Goal: Task Accomplishment & Management: Complete application form

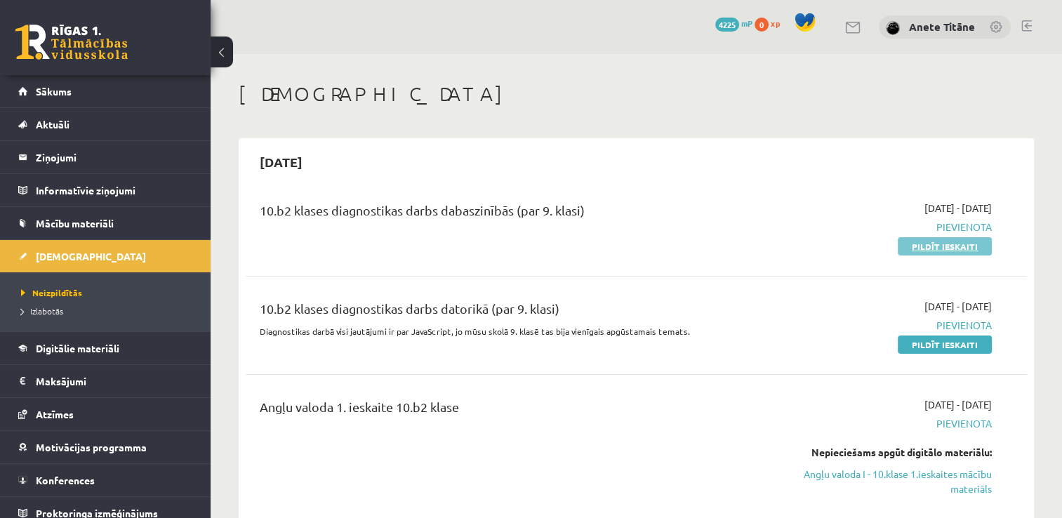
click at [918, 252] on link "Pildīt ieskaiti" at bounding box center [945, 246] width 94 height 18
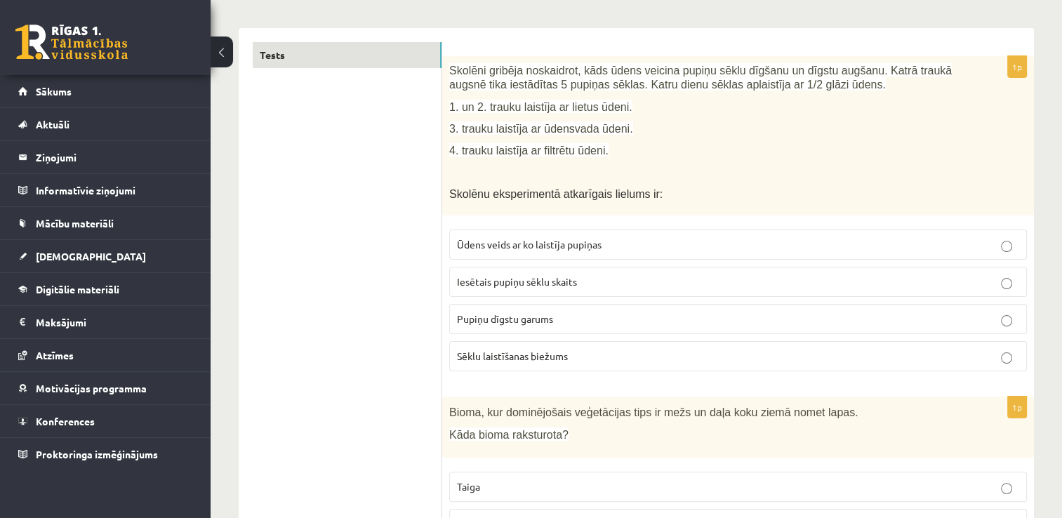
scroll to position [211, 0]
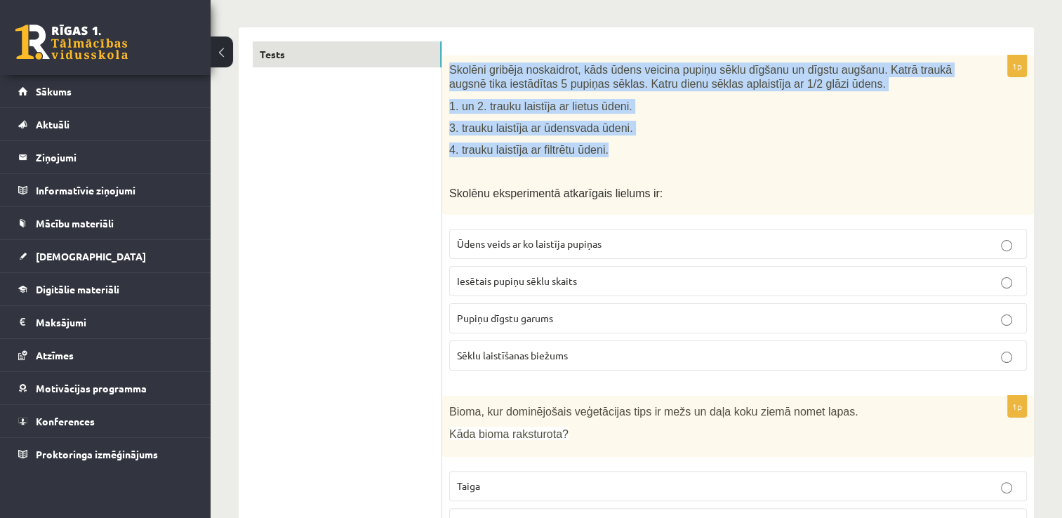
drag, startPoint x: 448, startPoint y: 65, endPoint x: 606, endPoint y: 155, distance: 181.7
click at [606, 155] on div "Skolēni gribēja noskaidrot, kāds ūdens veicina pupiņu sēklu dīgšanu un dīgstu a…" at bounding box center [738, 134] width 592 height 159
copy div "Skolēni gribēja noskaidrot, kāds ūdens veicina pupiņu sēklu dīgšanu un dīgstu a…"
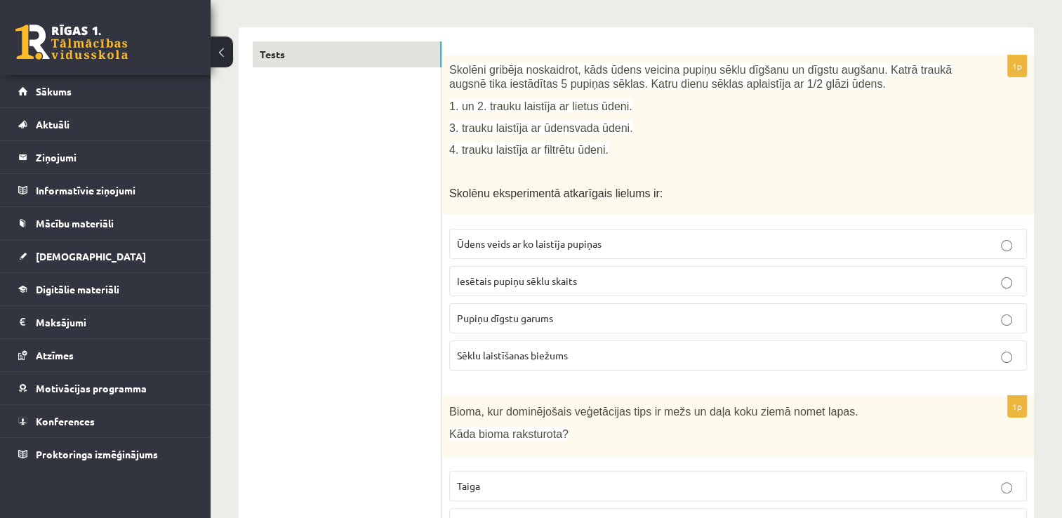
drag, startPoint x: 669, startPoint y: 168, endPoint x: 643, endPoint y: 104, distance: 69.6
click at [669, 167] on p at bounding box center [702, 171] width 507 height 14
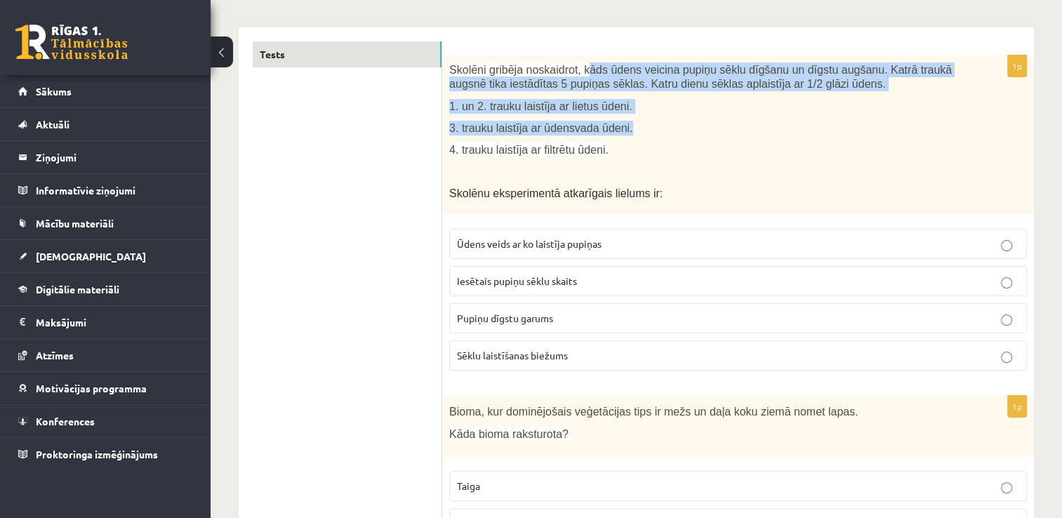
drag, startPoint x: 643, startPoint y: 104, endPoint x: 575, endPoint y: 35, distance: 96.3
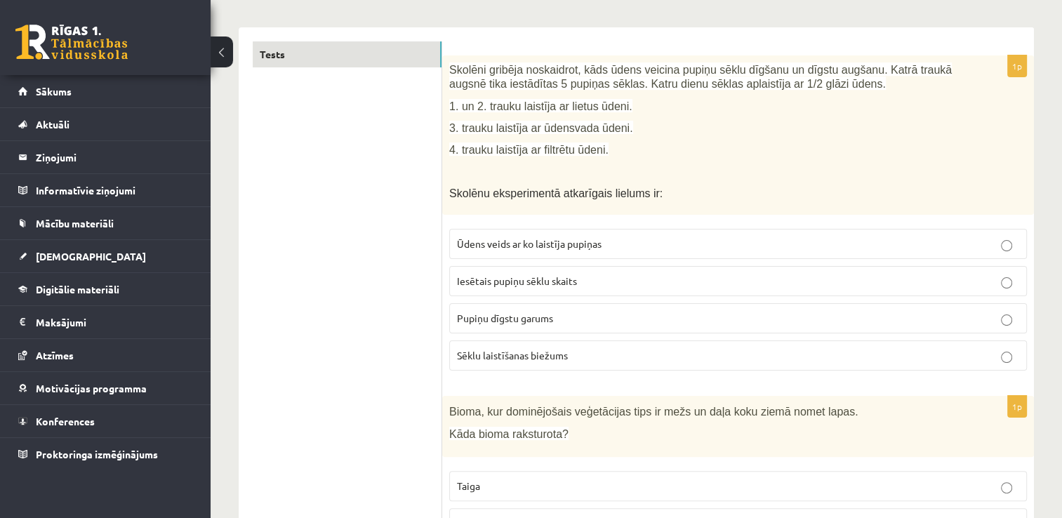
drag, startPoint x: 678, startPoint y: 152, endPoint x: 673, endPoint y: 146, distance: 7.5
click at [677, 152] on p "4. trauku laistīja ar filtrētu ūdeni." at bounding box center [702, 149] width 507 height 15
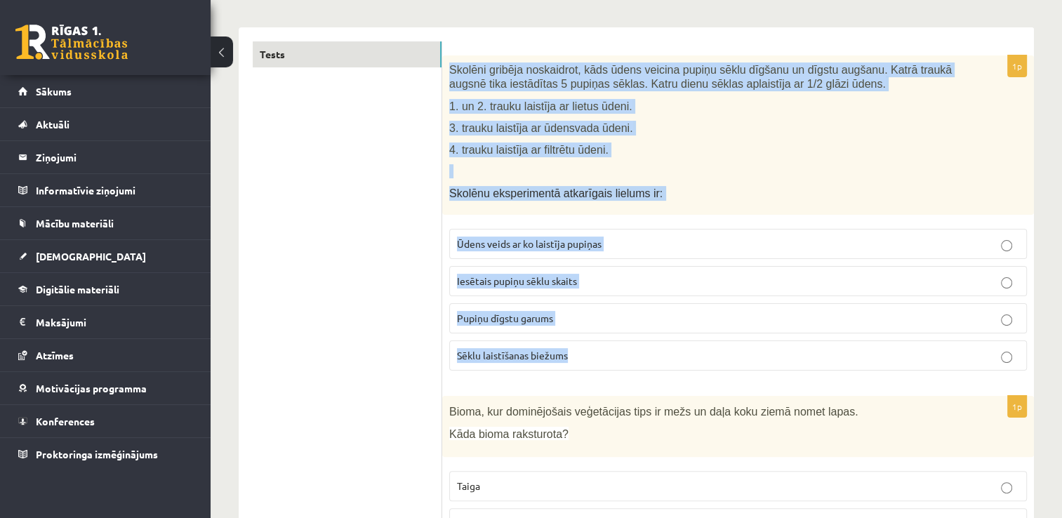
drag, startPoint x: 449, startPoint y: 68, endPoint x: 598, endPoint y: 348, distance: 317.1
click at [598, 348] on div "1p Skolēni gribēja noskaidrot, kāds ūdens veicina pupiņu sēklu dīgšanu un dīgst…" at bounding box center [738, 218] width 592 height 326
copy div "Skolēni gribēja noskaidrot, kāds ūdens veicina pupiņu sēklu dīgšanu un dīgstu a…"
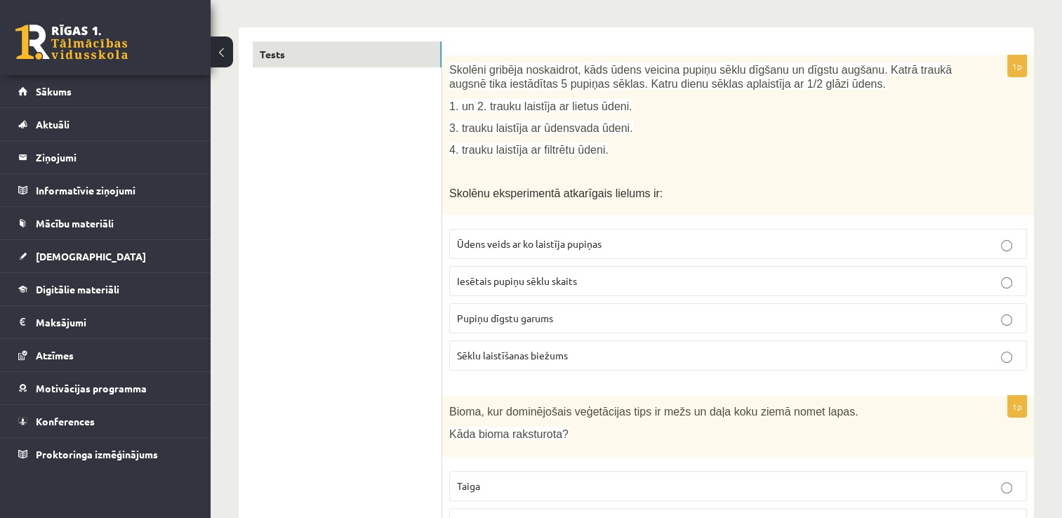
click at [552, 315] on span "Pupiņu dīgstu garums" at bounding box center [505, 318] width 96 height 13
click at [554, 281] on span "Iesētais pupiņu sēklu skaits" at bounding box center [517, 280] width 120 height 13
click at [571, 241] on span "Ūdens veids ar ko laistīja pupiņas" at bounding box center [529, 243] width 145 height 13
click at [568, 312] on p "Pupiņu dīgstu garums" at bounding box center [738, 318] width 562 height 15
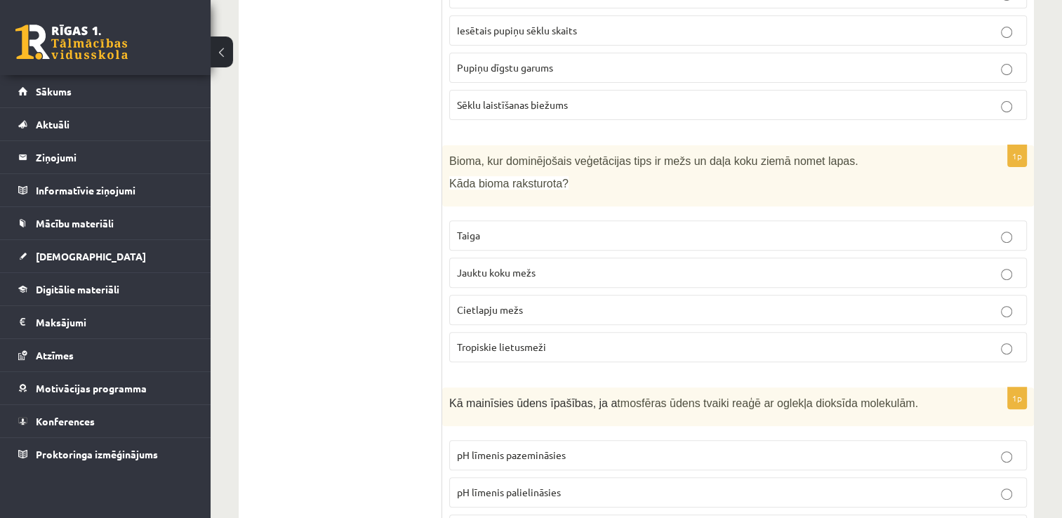
scroll to position [491, 0]
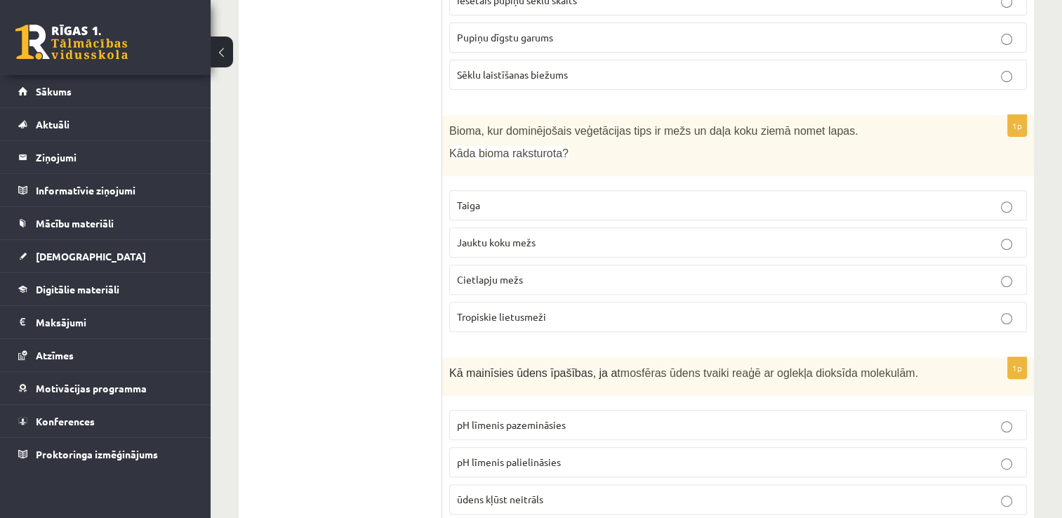
click at [550, 272] on p "Cietlapju mežs" at bounding box center [738, 279] width 562 height 15
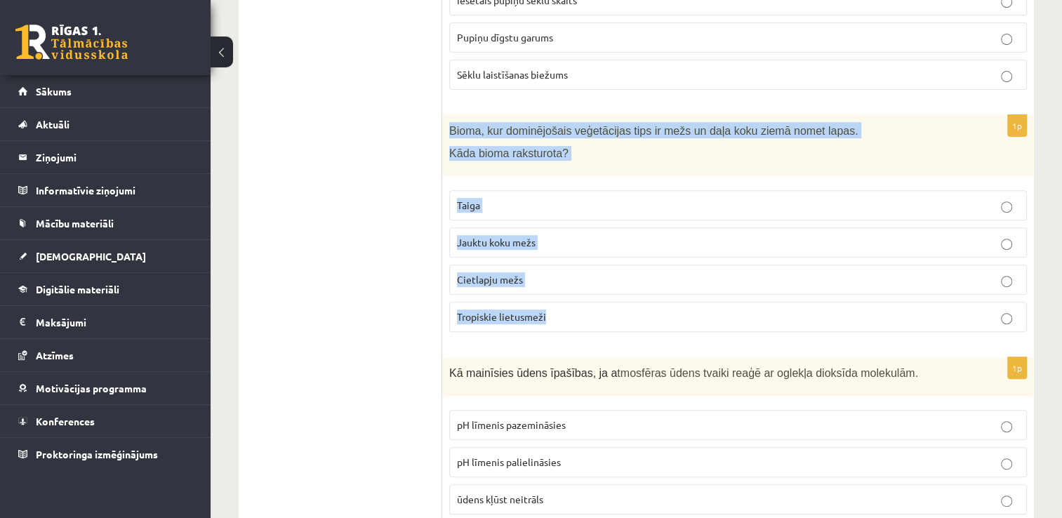
drag, startPoint x: 446, startPoint y: 125, endPoint x: 573, endPoint y: 302, distance: 218.7
click at [573, 302] on div "1p Bioma, kur dominējošais veģetācijas tips ir mežs un daļa koku ziemā nomet la…" at bounding box center [738, 229] width 592 height 228
copy div "Bioma, kur dominējošais veģetācijas tips ir mežs un daļa koku ziemā nomet lapas…"
click at [520, 312] on span "Tropiskie lietusmeži" at bounding box center [501, 316] width 89 height 13
drag, startPoint x: 523, startPoint y: 268, endPoint x: 528, endPoint y: 251, distance: 17.5
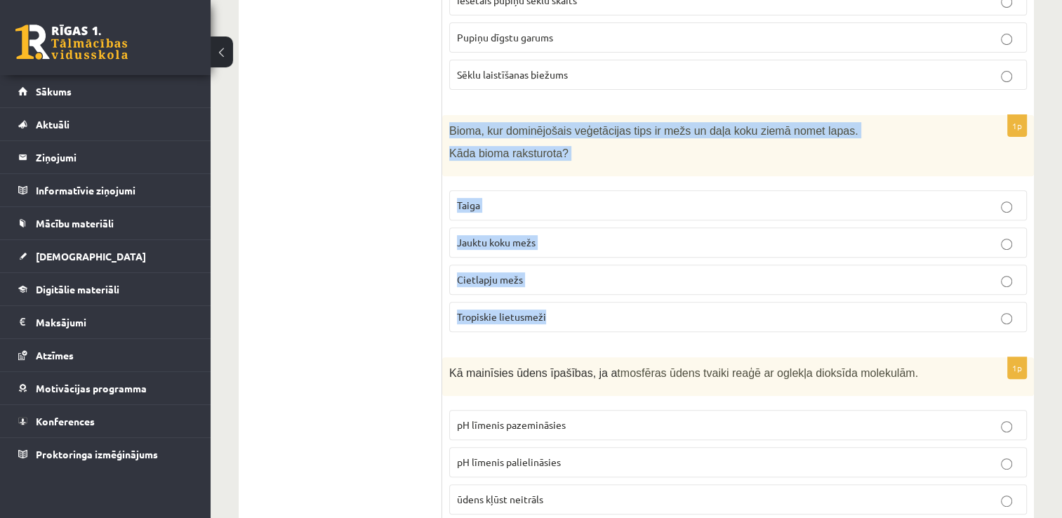
click at [522, 267] on label "Cietlapju mežs" at bounding box center [738, 280] width 578 height 30
click at [533, 240] on span "Jauktu koku mežs" at bounding box center [496, 242] width 79 height 13
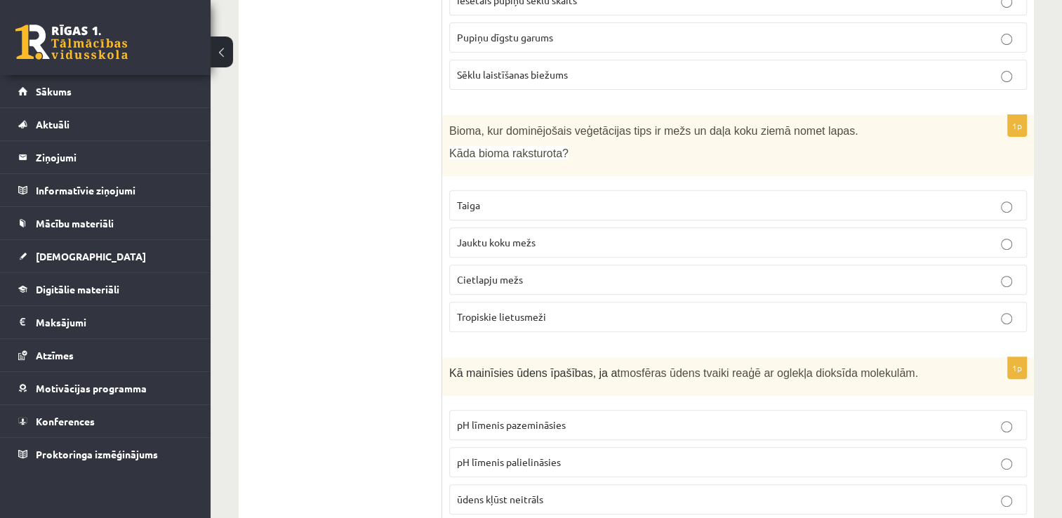
click at [562, 198] on p "Taiga" at bounding box center [738, 205] width 562 height 15
click at [562, 241] on p "Jauktu koku mežs" at bounding box center [738, 242] width 562 height 15
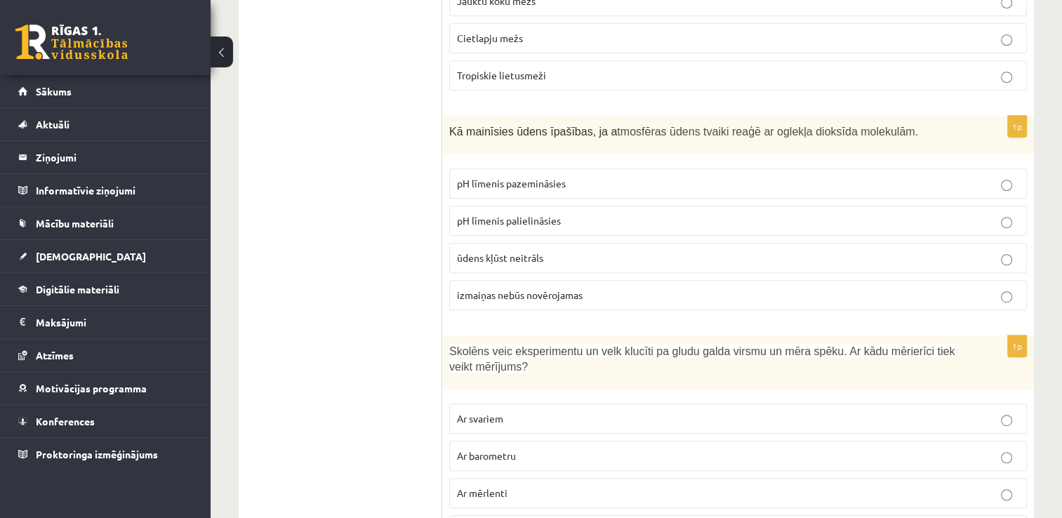
scroll to position [772, 0]
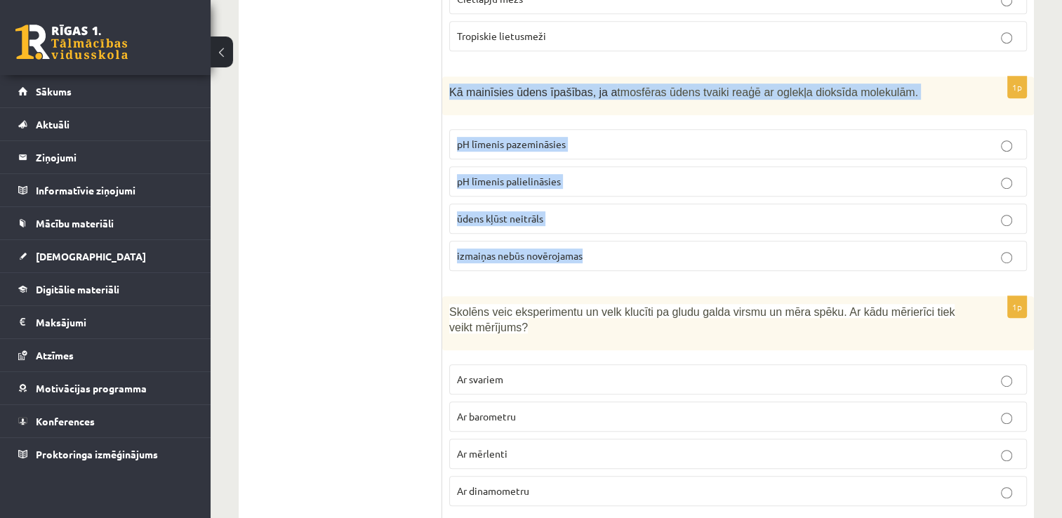
drag, startPoint x: 448, startPoint y: 85, endPoint x: 604, endPoint y: 250, distance: 226.4
click at [604, 250] on div "1p Kā mainīsies ūdens īpašības, ja a tmosfēras ūdens tvaiki reaģē ar oglekļa di…" at bounding box center [738, 179] width 592 height 206
copy div "Kā mainīsies ūdens īpašības, ja a tmosfēras ūdens tvaiki reaģē ar oglekļa dioks…"
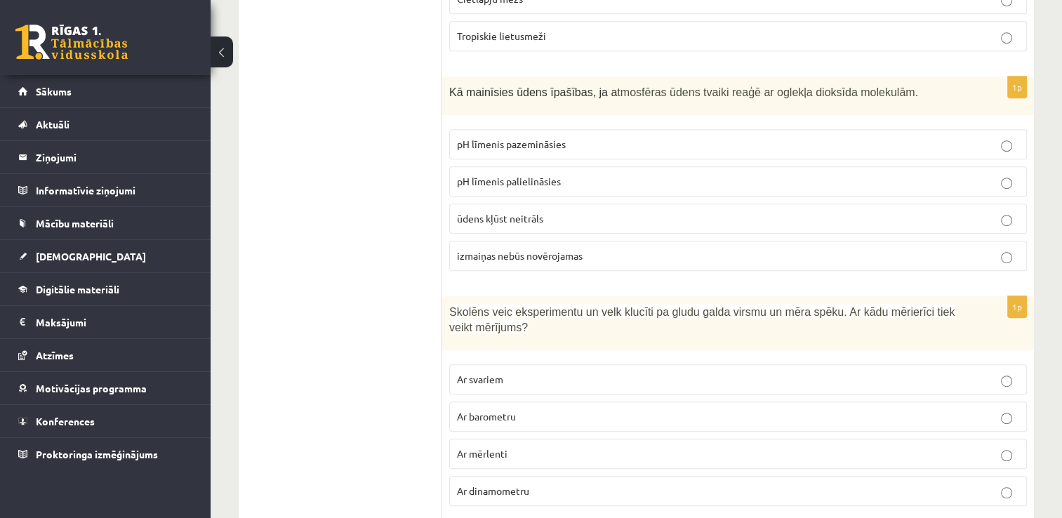
drag, startPoint x: 415, startPoint y: 133, endPoint x: 404, endPoint y: 118, distance: 19.1
click at [568, 137] on p "pH līmenis pazemināsies" at bounding box center [738, 144] width 562 height 15
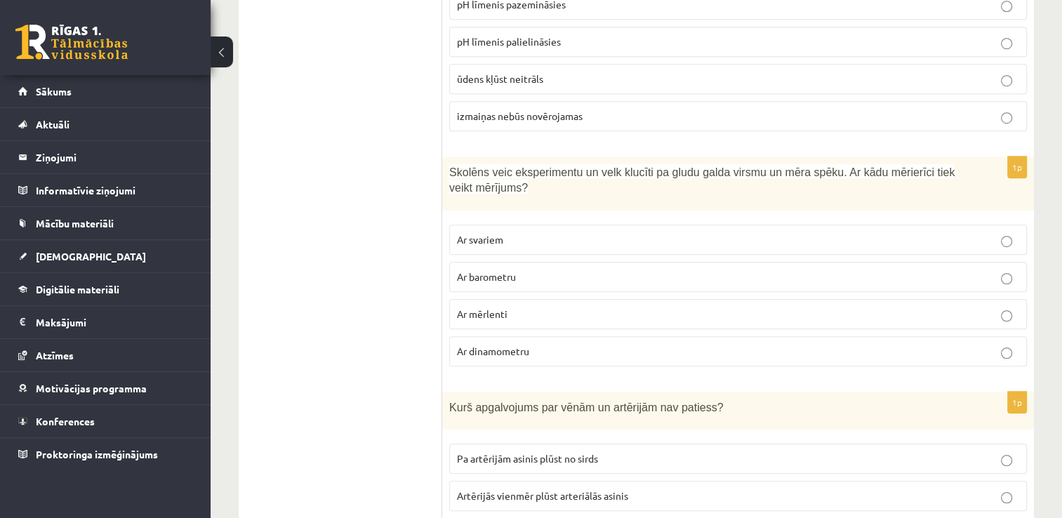
scroll to position [982, 0]
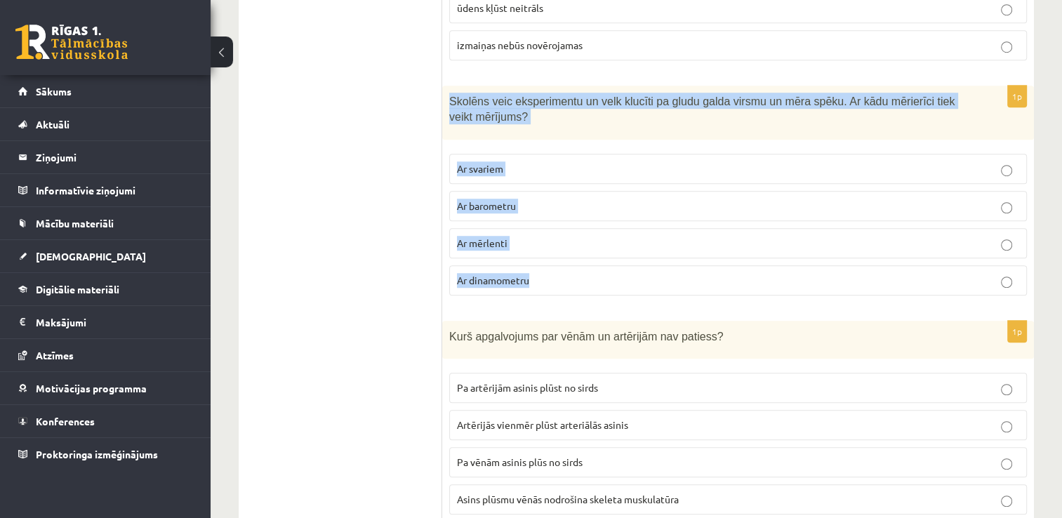
drag, startPoint x: 449, startPoint y: 93, endPoint x: 562, endPoint y: 268, distance: 208.1
click at [562, 268] on div "1p Skolēns veic eksperimentu un velk klucīti pa gludu galda virsmu un mēra spēk…" at bounding box center [738, 196] width 592 height 221
copy div "Skolēns veic eksperimentu un velk klucīti pa gludu galda virsmu un mēra spēku. …"
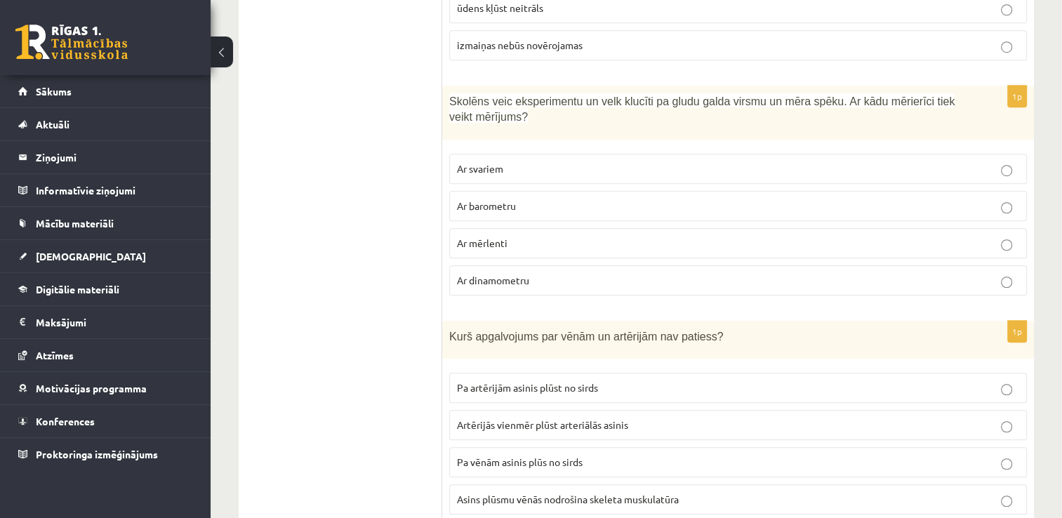
click at [518, 276] on span "Ar dinamometru" at bounding box center [493, 280] width 72 height 13
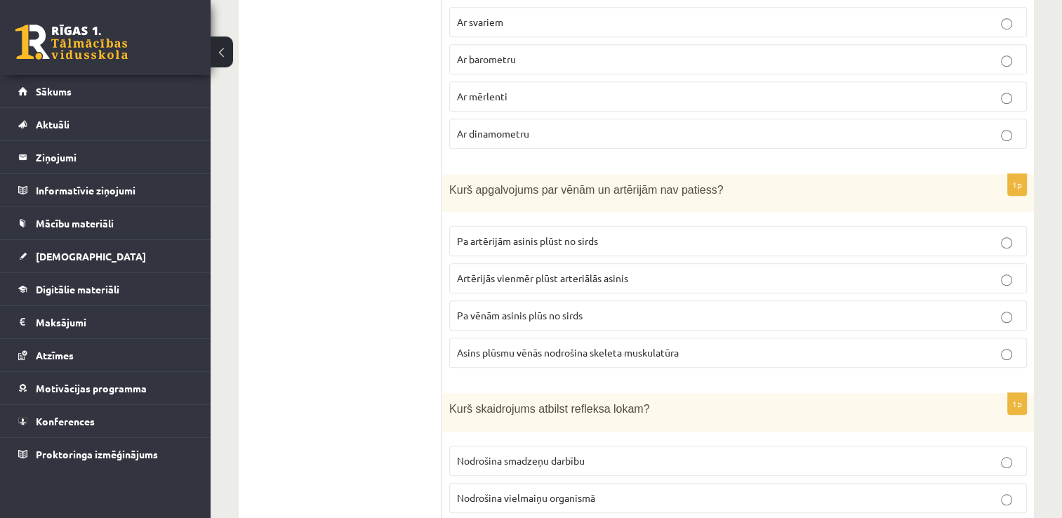
scroll to position [1193, 0]
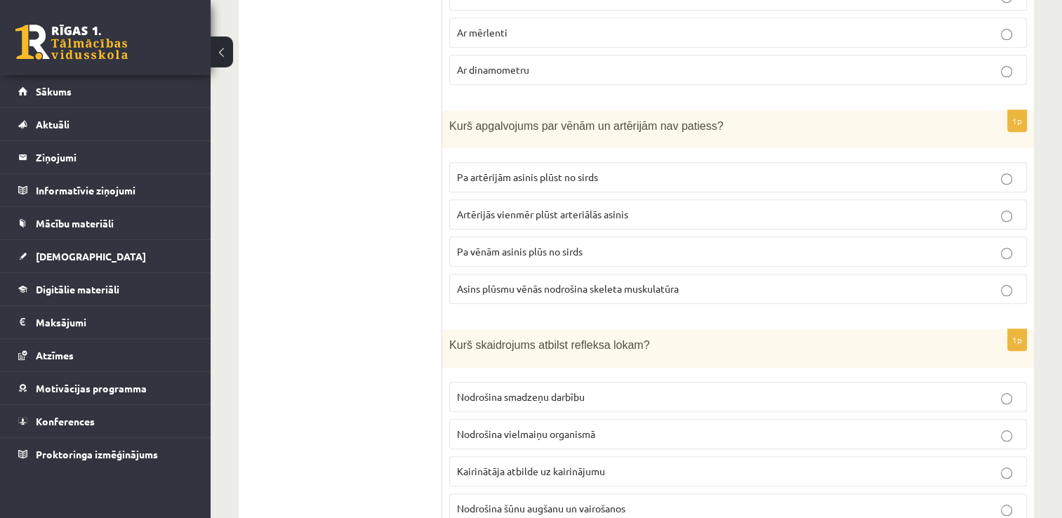
click at [563, 290] on p "Asins plūsmu vēnās nodrošina skeleta muskulatūra" at bounding box center [738, 288] width 562 height 15
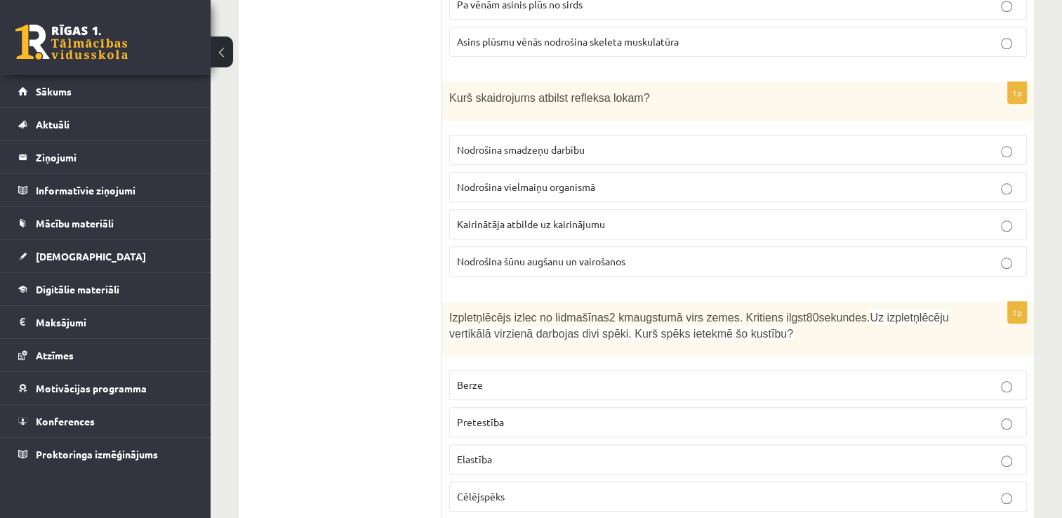
scroll to position [1544, 0]
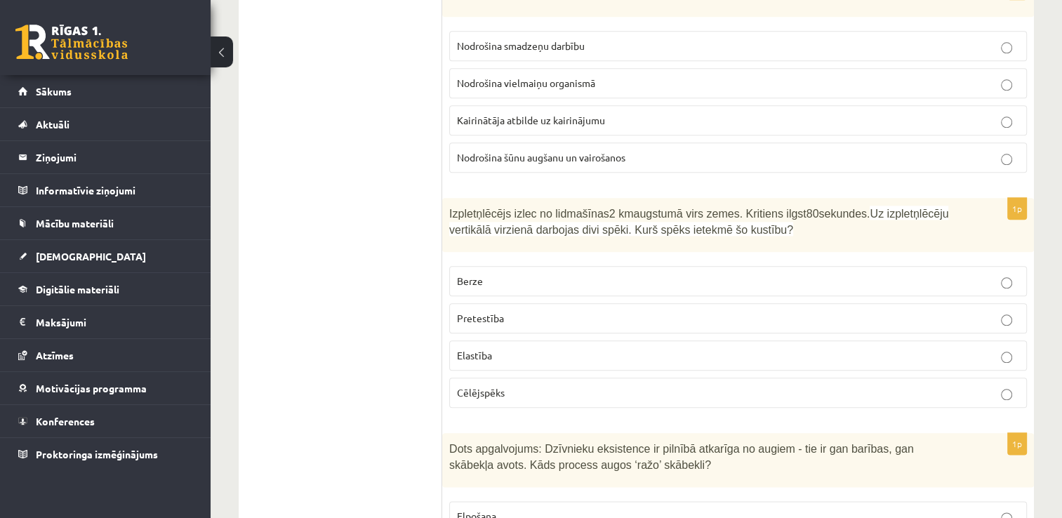
click at [537, 316] on p "Pretestība" at bounding box center [738, 318] width 562 height 15
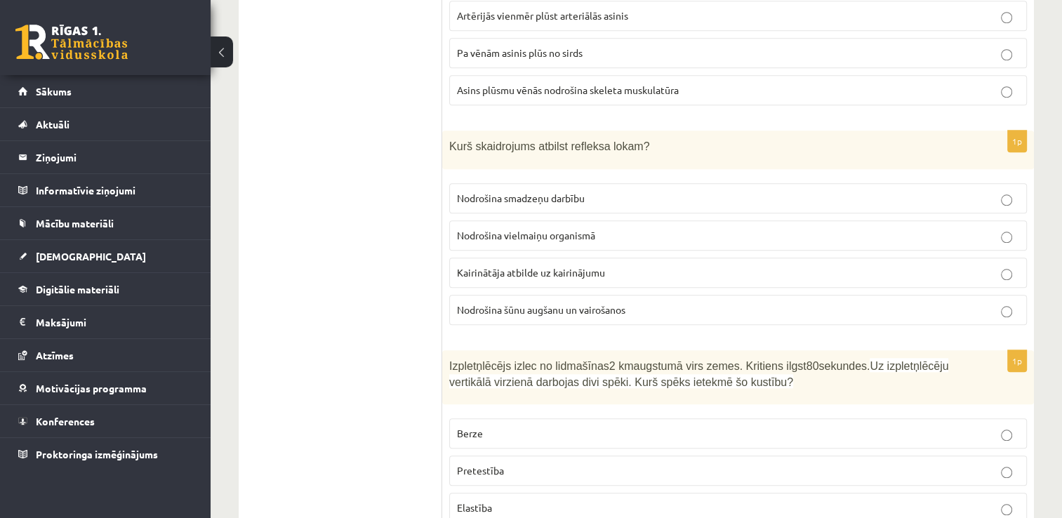
scroll to position [1333, 0]
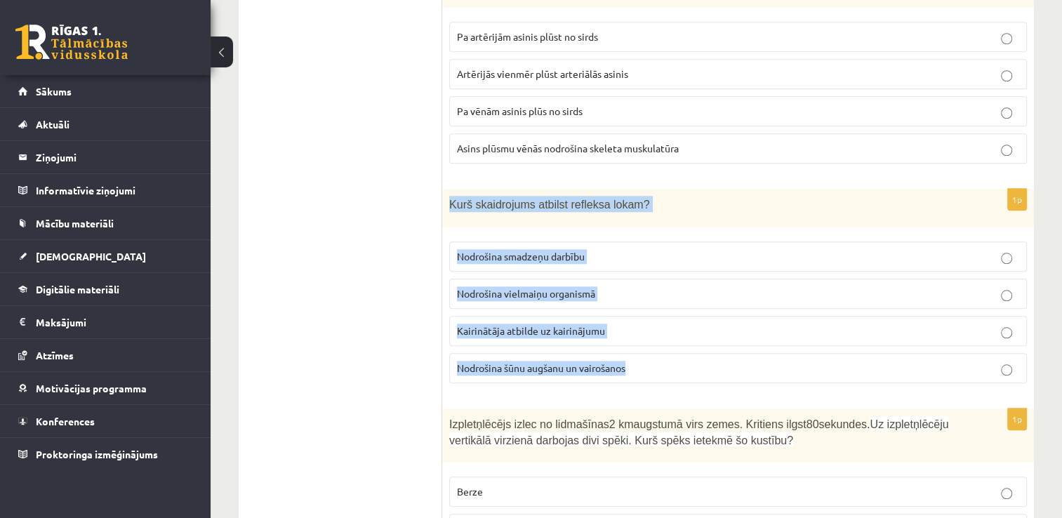
drag, startPoint x: 450, startPoint y: 196, endPoint x: 634, endPoint y: 358, distance: 244.7
click at [634, 358] on div "1p Kurš skaidrojums atbilst refleksa lokam? Nodrošina smadzeņu darbību Nodrošin…" at bounding box center [738, 292] width 592 height 206
copy div "Kurš skaidrojums atbilst refleksa lokam? Nodrošina smadzeņu darbību Nodrošina v…"
drag, startPoint x: 278, startPoint y: 324, endPoint x: 275, endPoint y: 316, distance: 8.9
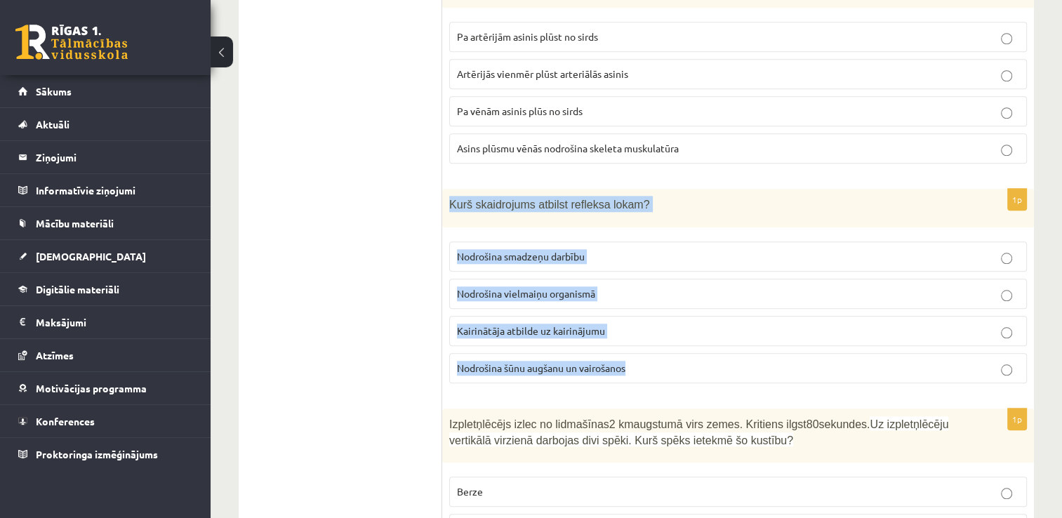
drag, startPoint x: 275, startPoint y: 316, endPoint x: 502, endPoint y: 187, distance: 260.9
click at [501, 189] on div "Kurš skaidrojums atbilst refleksa lokam?" at bounding box center [738, 208] width 592 height 39
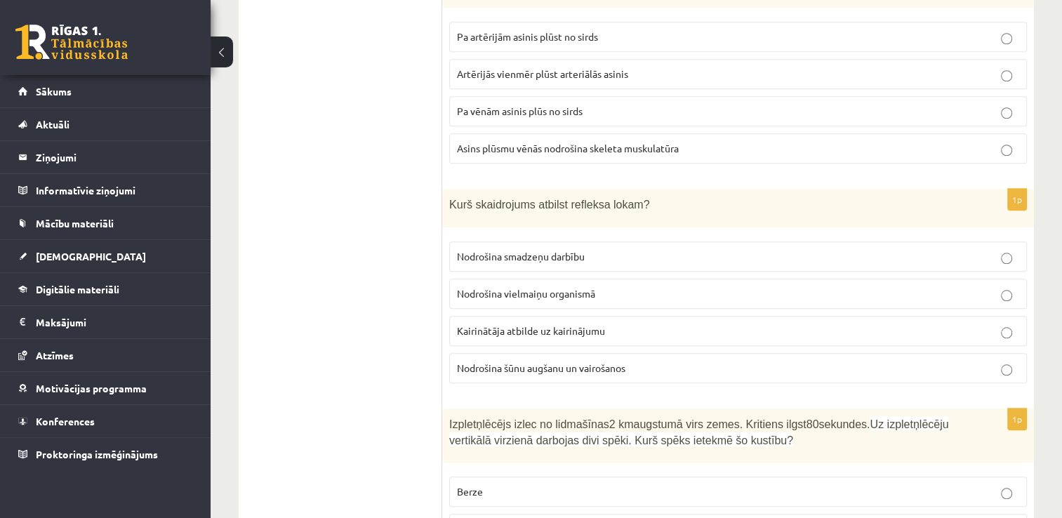
drag, startPoint x: 502, startPoint y: 187, endPoint x: 684, endPoint y: 199, distance: 182.8
click at [682, 196] on p "Kurš skaidrojums atbilst refleksa lokam?" at bounding box center [702, 204] width 507 height 16
click at [523, 324] on span "Kairinātāja atbilde uz kairinājumu" at bounding box center [531, 330] width 148 height 13
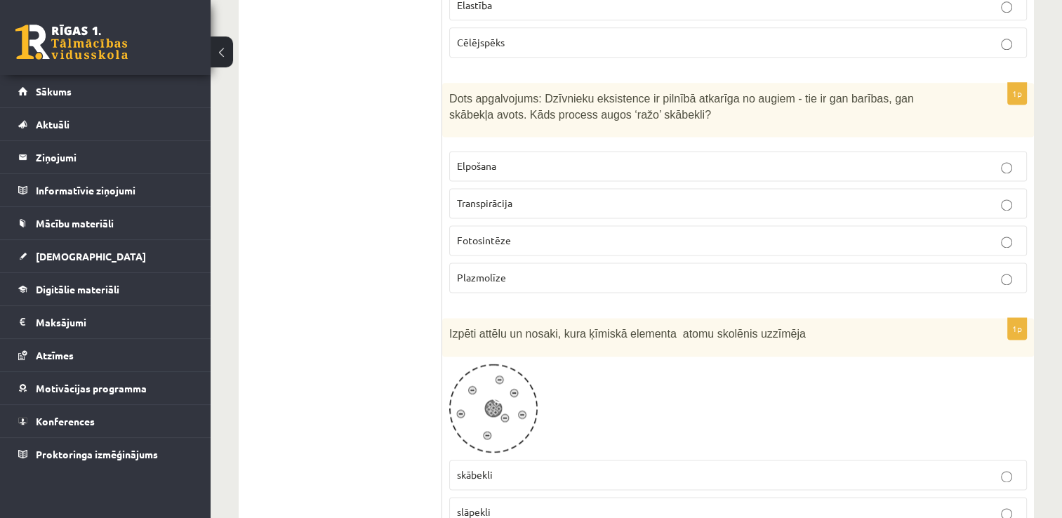
scroll to position [1895, 0]
click at [614, 198] on p "Transpirācija" at bounding box center [738, 202] width 562 height 15
click at [482, 236] on p "Fotosintēze" at bounding box center [738, 239] width 562 height 15
click at [480, 158] on p "Elpošana" at bounding box center [738, 165] width 562 height 15
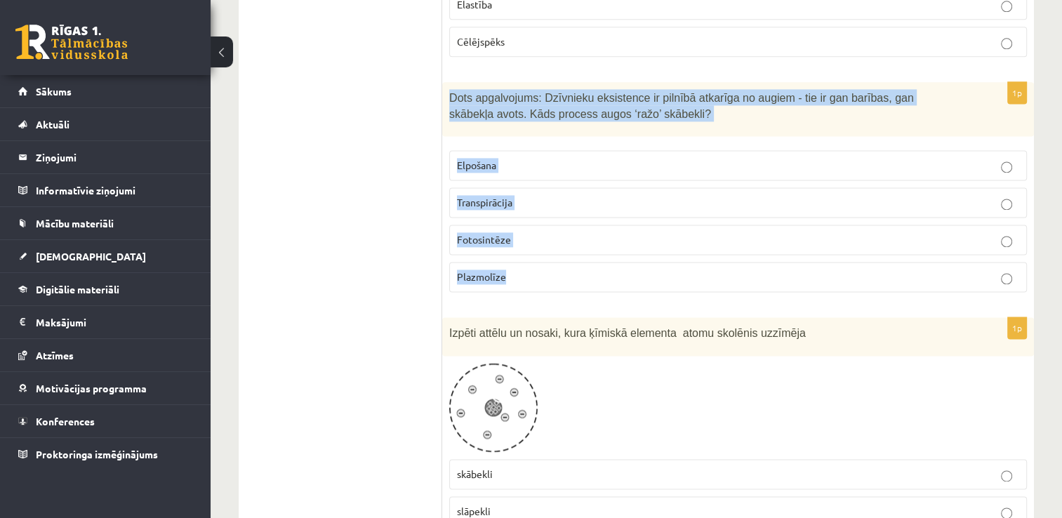
drag, startPoint x: 449, startPoint y: 88, endPoint x: 559, endPoint y: 260, distance: 203.8
click at [559, 260] on div "1p Dots apgalvojums: Dzīvnieku eksistence ir pilnībā atkarīga no augiem - tie i…" at bounding box center [738, 192] width 592 height 221
copy div "Dots apgalvojums: Dzīvnieku eksistence ir pilnībā atkarīga no augiem - tie ir g…"
click at [502, 176] on fieldset "Elpošana Transpirācija Fotosintēze [GEOGRAPHIC_DATA]" at bounding box center [738, 219] width 578 height 153
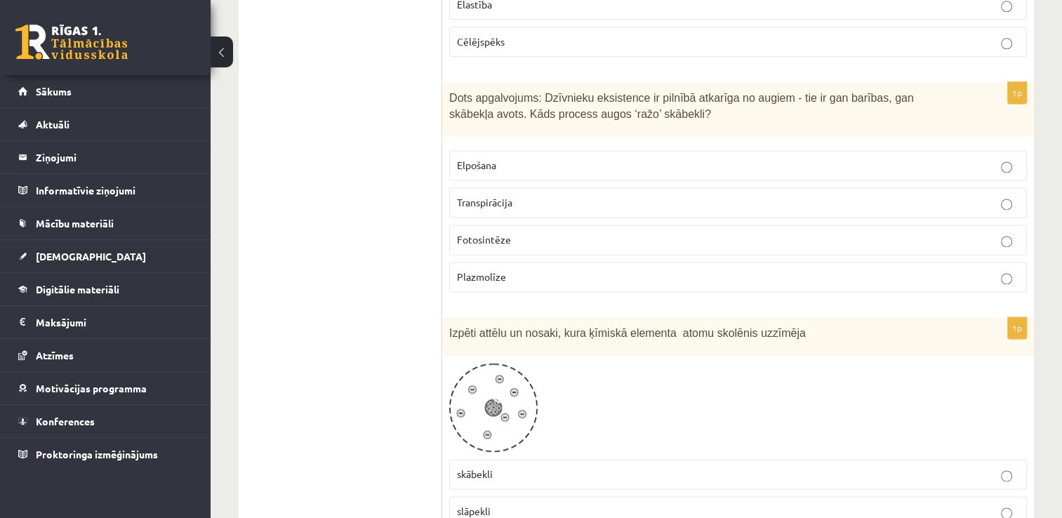
click at [528, 234] on p "Fotosintēze" at bounding box center [738, 239] width 562 height 15
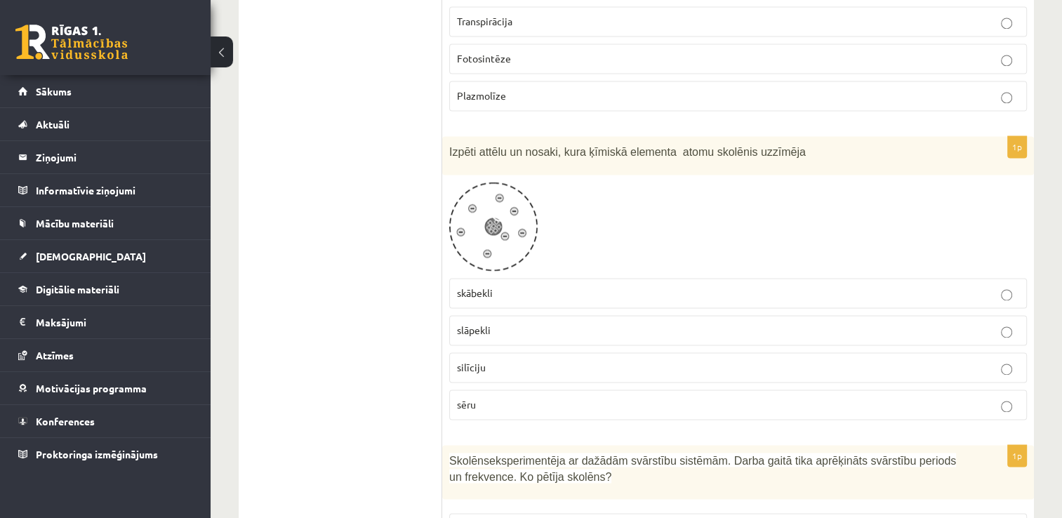
scroll to position [2105, 0]
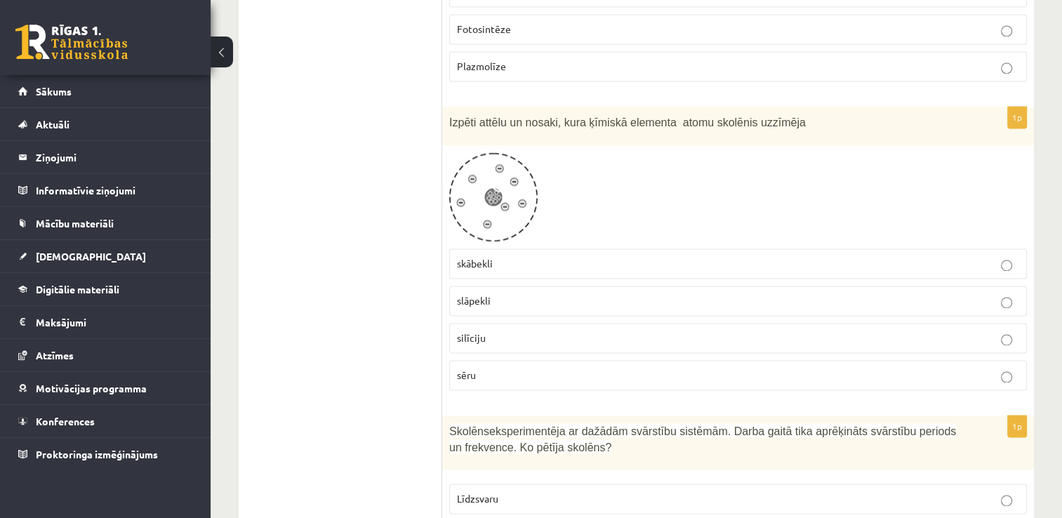
click at [556, 293] on p "slāpekli" at bounding box center [738, 300] width 562 height 15
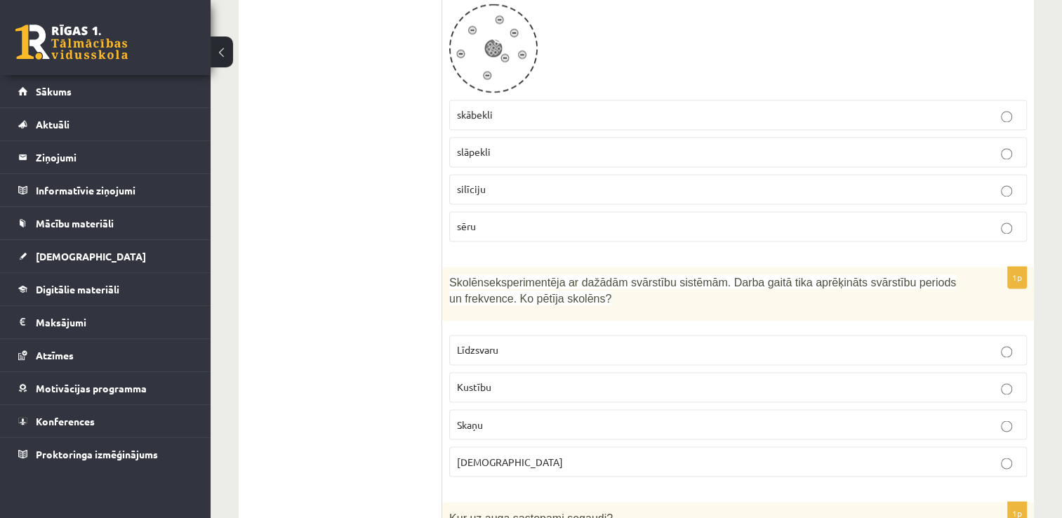
scroll to position [2386, 0]
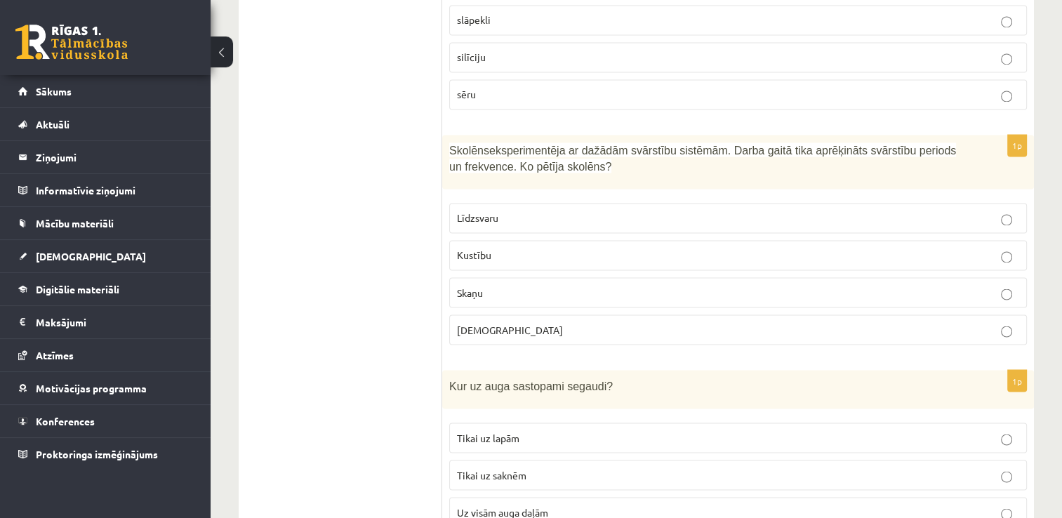
click at [549, 248] on p "Kustību" at bounding box center [738, 255] width 562 height 15
click at [552, 277] on label "Skaņu" at bounding box center [738, 292] width 578 height 30
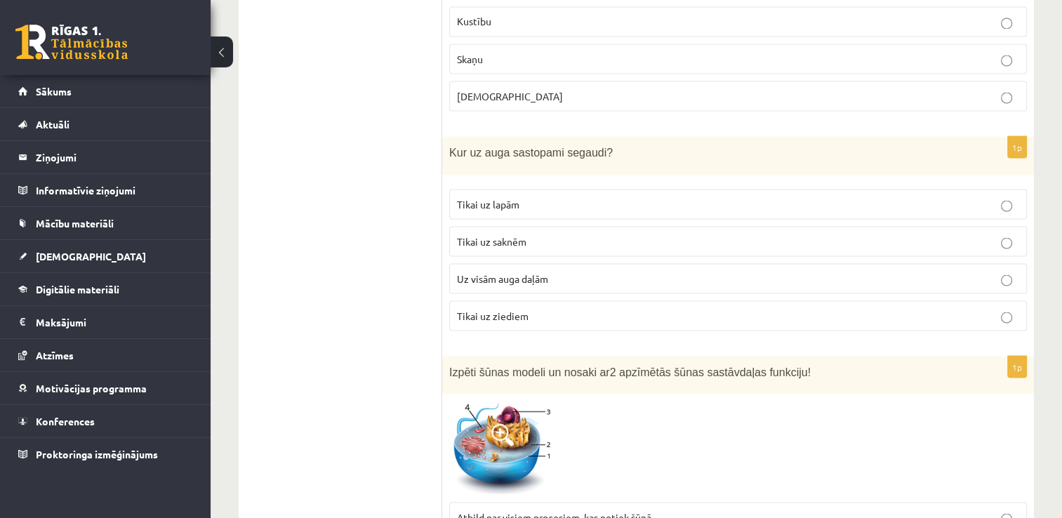
scroll to position [2667, 0]
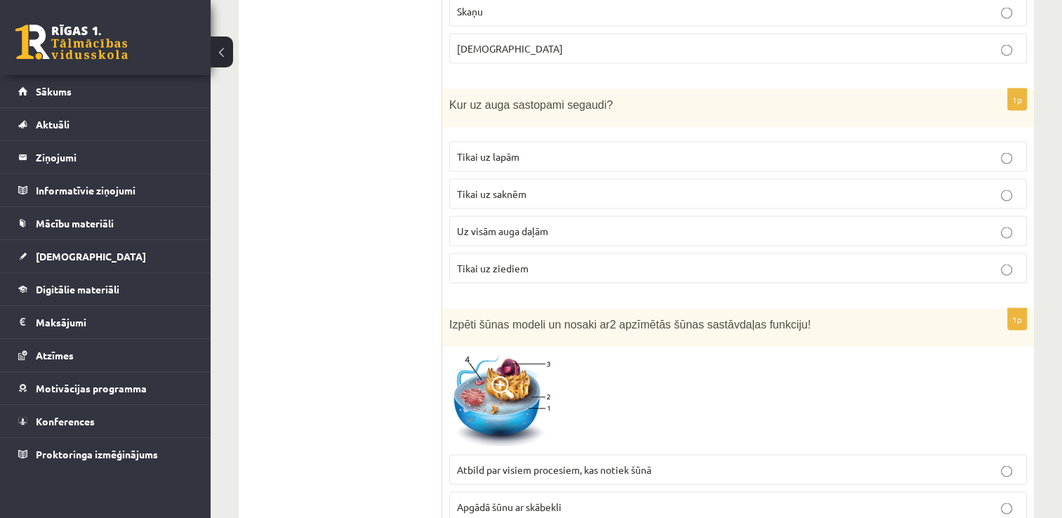
click at [531, 187] on p "Tikai uz saknēm" at bounding box center [738, 194] width 562 height 15
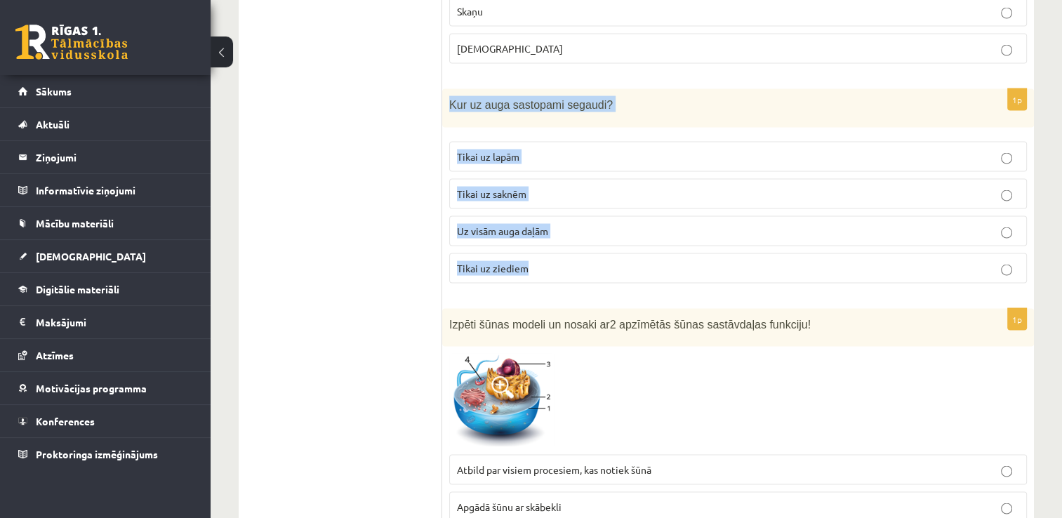
drag, startPoint x: 450, startPoint y: 89, endPoint x: 542, endPoint y: 256, distance: 190.6
click at [542, 256] on div "1p Kur uz auga sastopami segaudi? Tikai uz lapām Tikai uz saknēm Uz visām auga …" at bounding box center [738, 192] width 592 height 206
copy div "Kur uz auga sastopami segaudi? Tikai uz lapām [GEOGRAPHIC_DATA] uz saknēm Uz vi…"
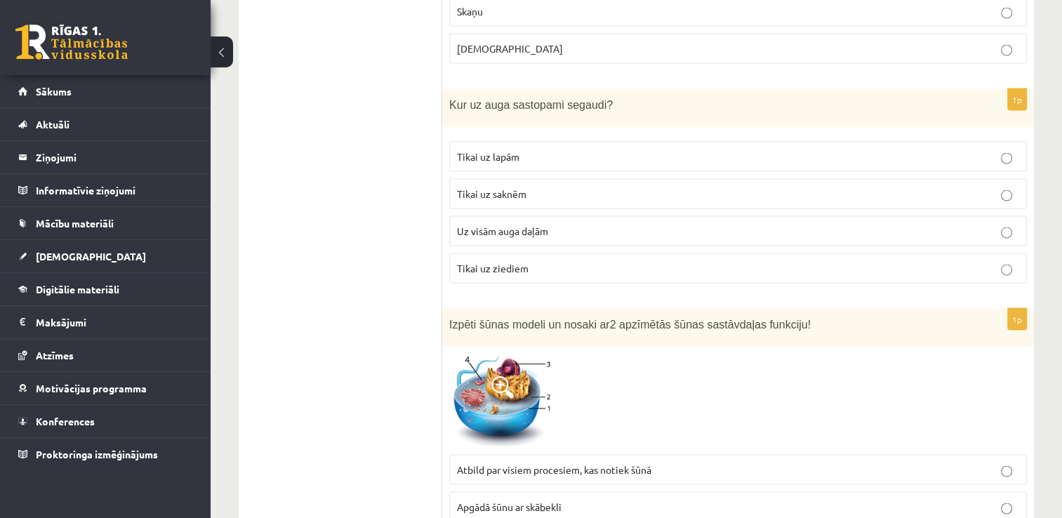
drag, startPoint x: 404, startPoint y: 251, endPoint x: 359, endPoint y: 80, distance: 176.3
click at [493, 262] on span "Tikai uz ziediem" at bounding box center [493, 268] width 72 height 13
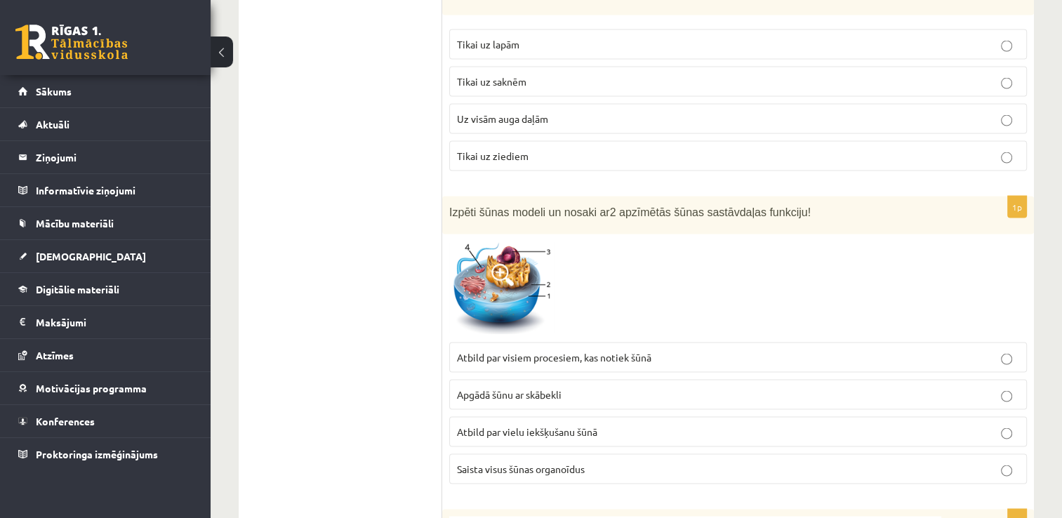
scroll to position [2877, 0]
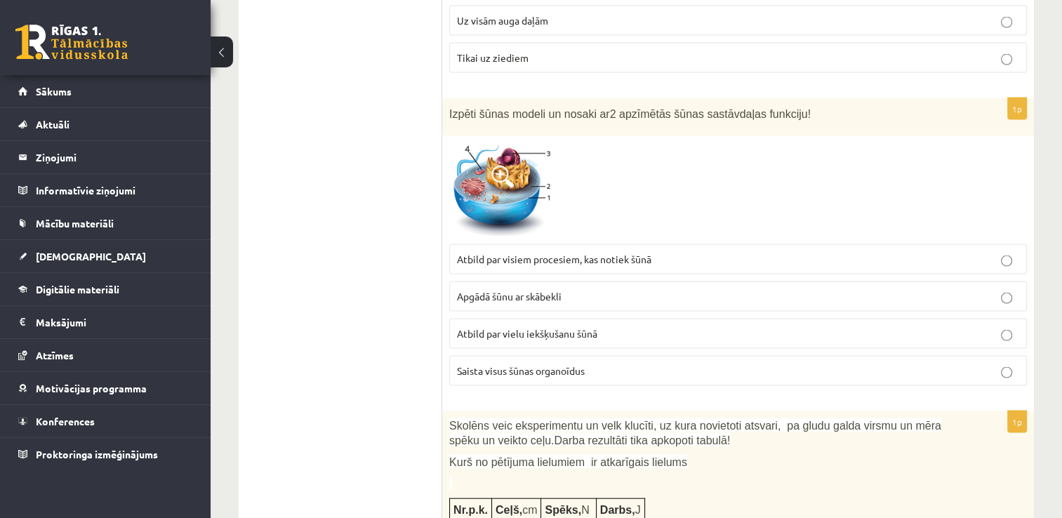
click at [493, 166] on span at bounding box center [502, 177] width 22 height 22
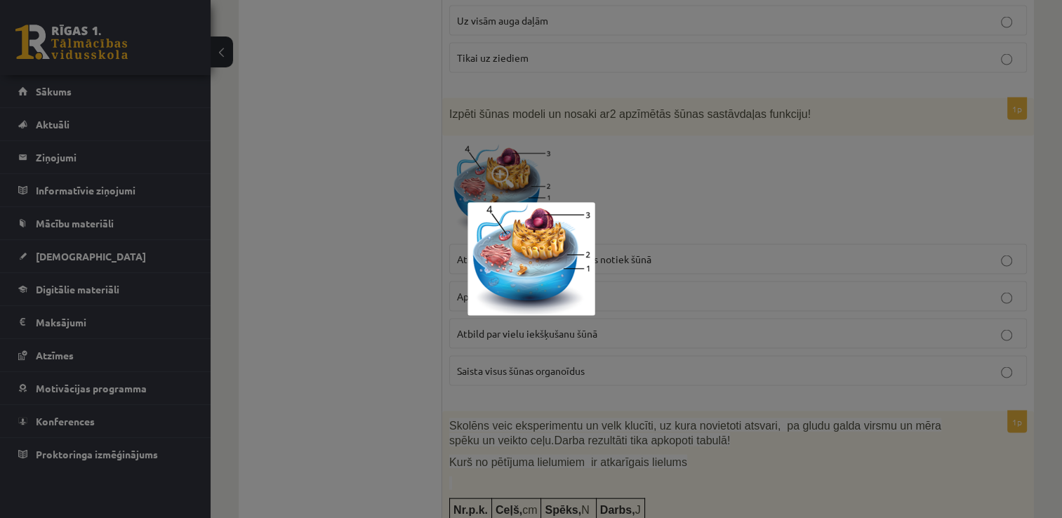
click at [663, 189] on div at bounding box center [531, 259] width 1062 height 518
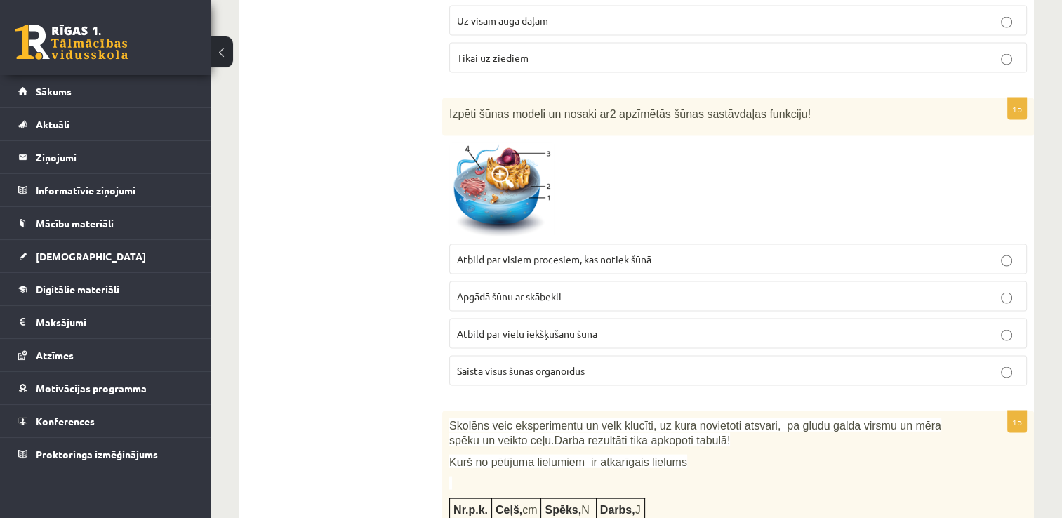
click at [622, 326] on p "Atbild par vielu iekšķušanu šūnā" at bounding box center [738, 333] width 562 height 15
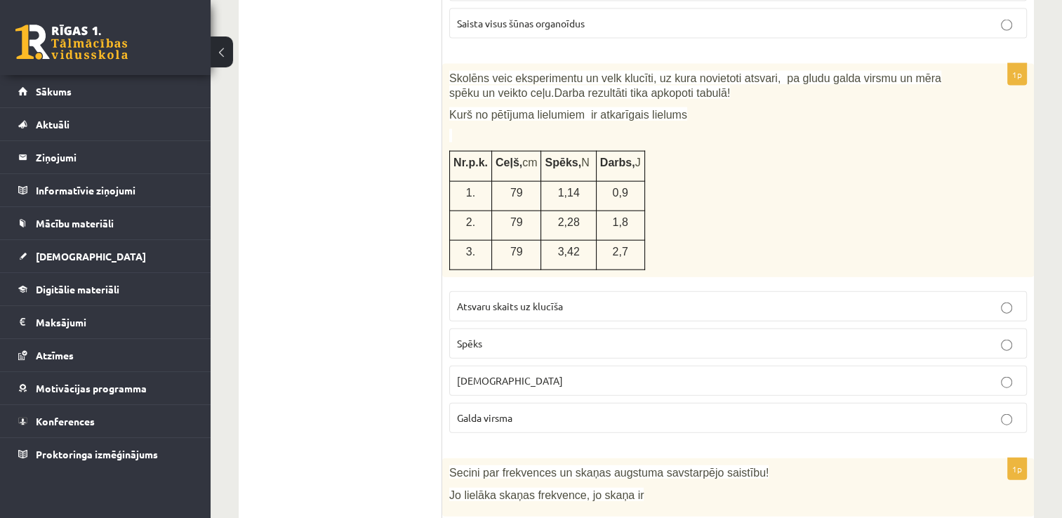
scroll to position [3228, 0]
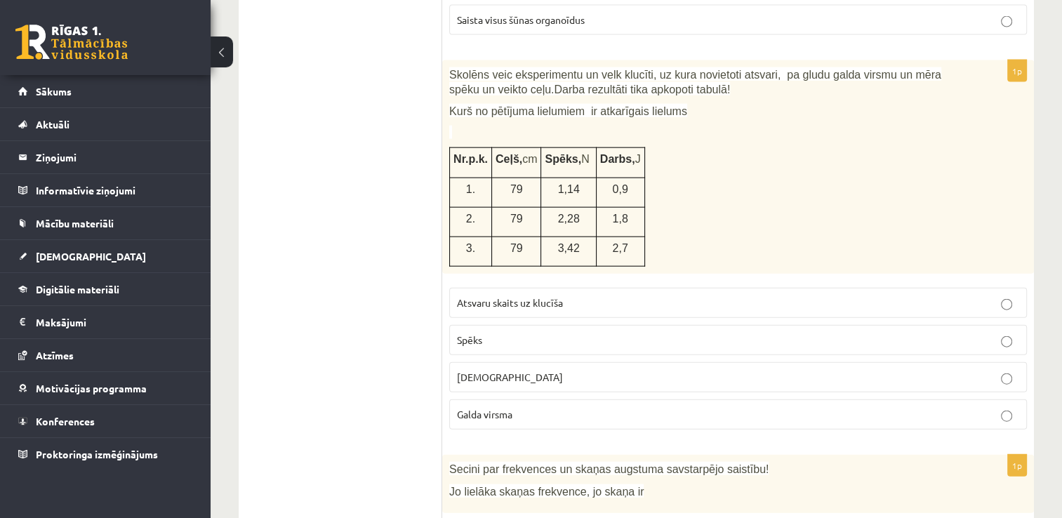
click at [571, 370] on p "[DEMOGRAPHIC_DATA]" at bounding box center [738, 377] width 562 height 15
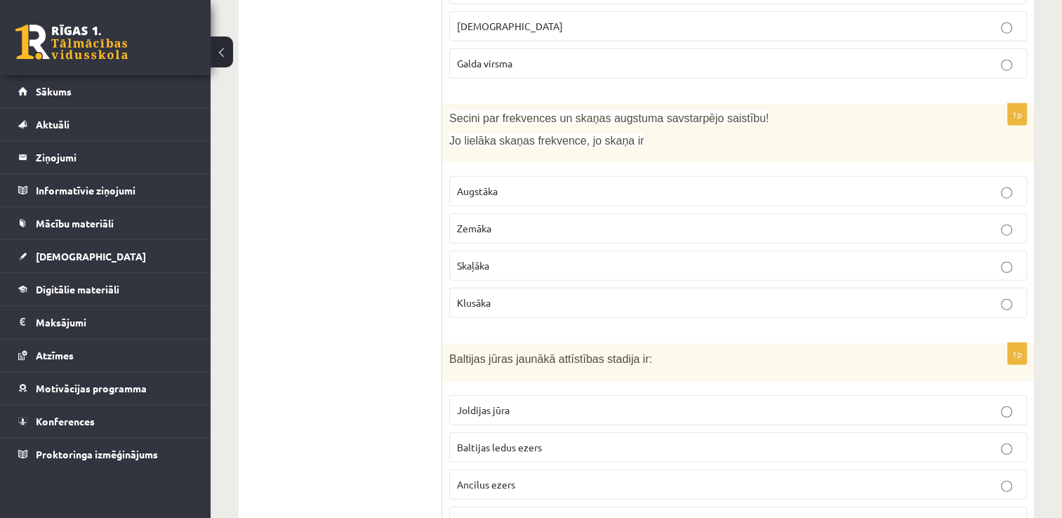
scroll to position [3649, 0]
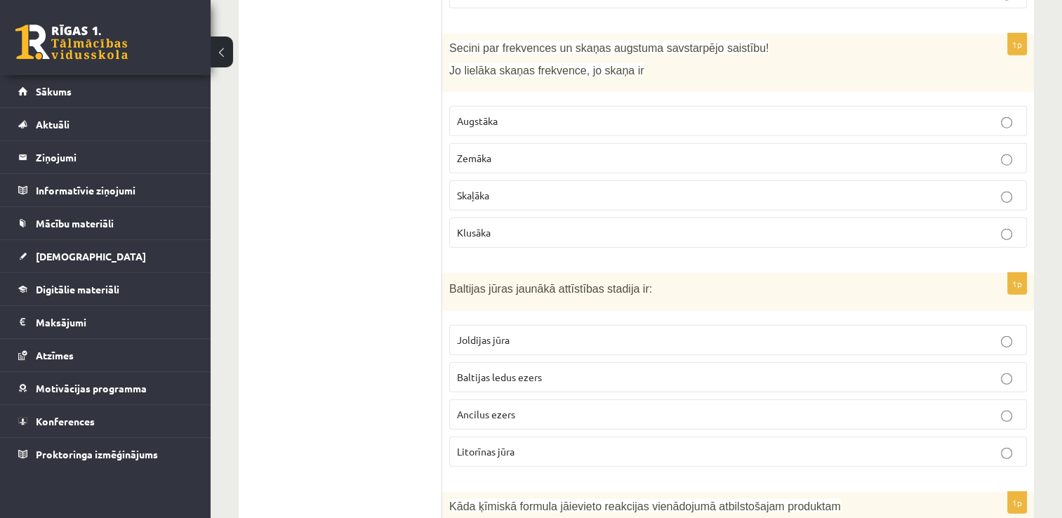
click at [573, 147] on label "Zemāka" at bounding box center [738, 158] width 578 height 30
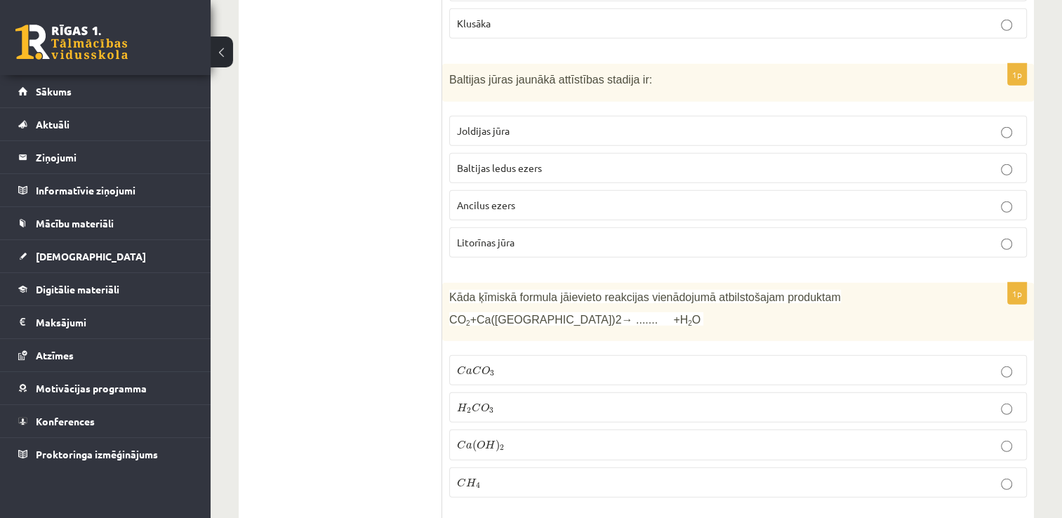
scroll to position [3860, 0]
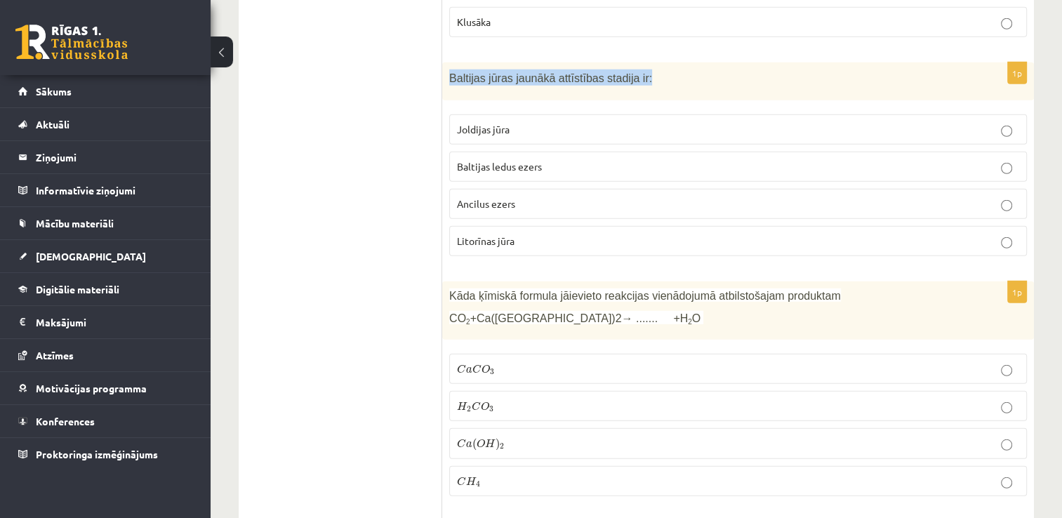
drag, startPoint x: 453, startPoint y: 56, endPoint x: 671, endPoint y: 38, distance: 219.0
copy span "Baltijas jūras jaunākā attīstības stadija ir:"
drag, startPoint x: 384, startPoint y: 197, endPoint x: 464, endPoint y: 13, distance: 201.2
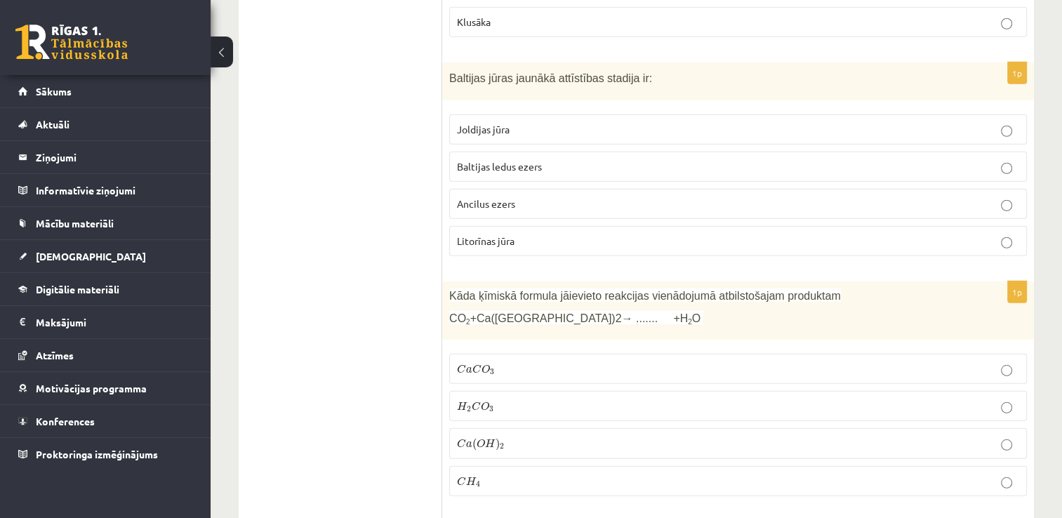
click at [500, 160] on span "Baltijas ledus ezers" at bounding box center [499, 166] width 85 height 13
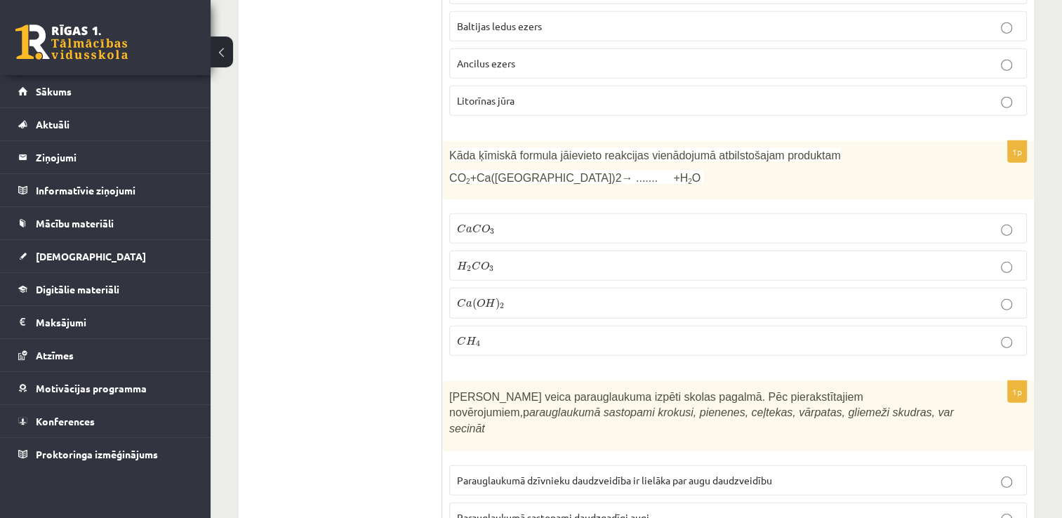
scroll to position [4070, 0]
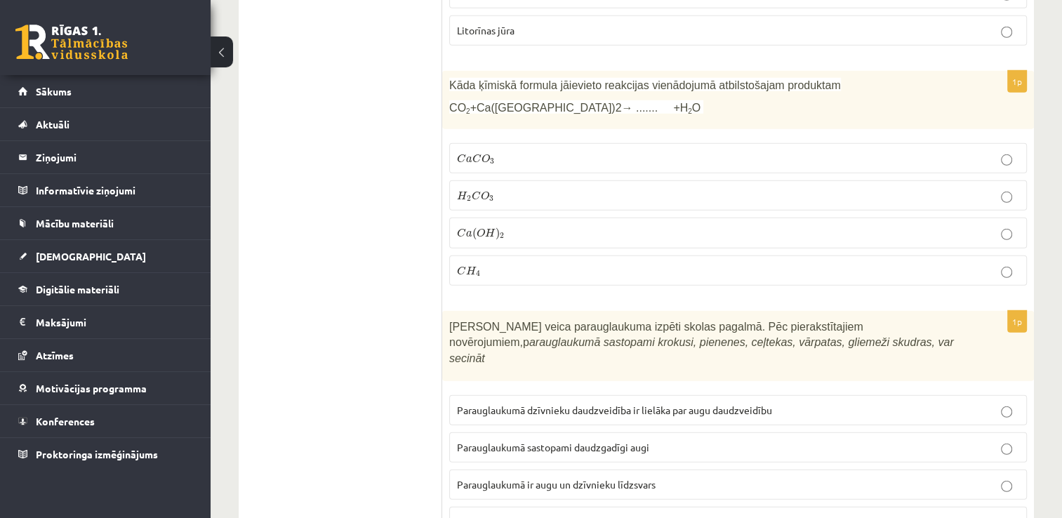
click at [508, 225] on p "C a ( O H ) 2 C a ( O H ) 2" at bounding box center [738, 232] width 562 height 15
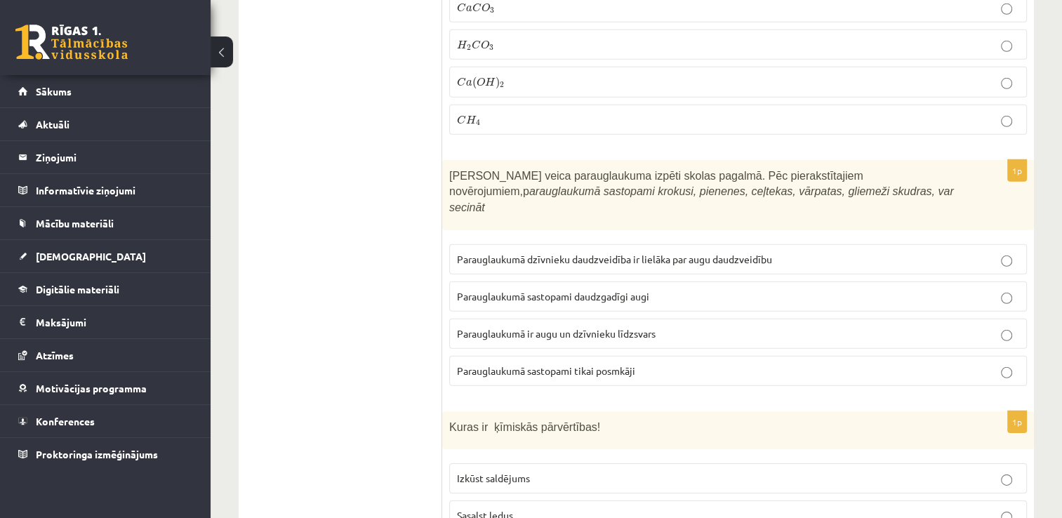
scroll to position [4281, 0]
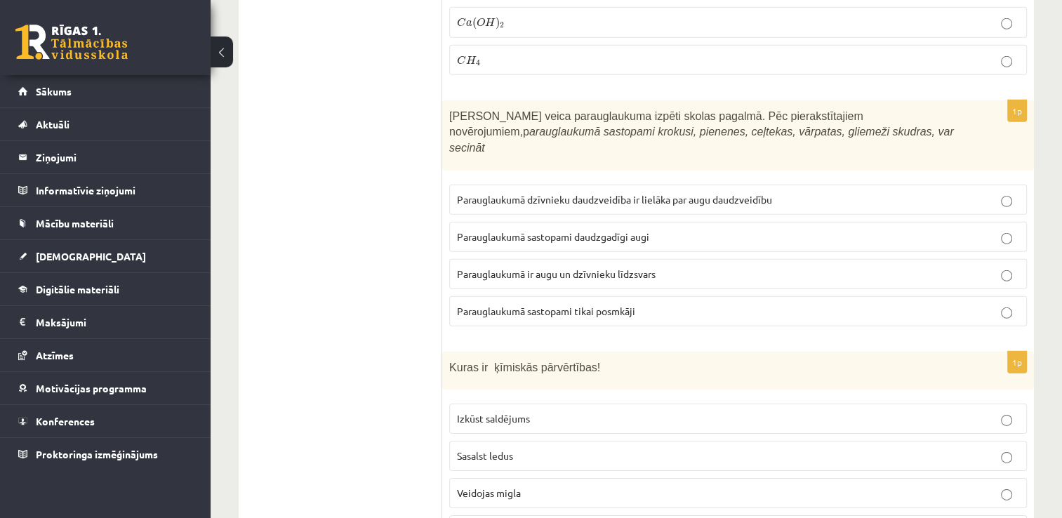
click at [571, 229] on p "Parauglaukumā sastopami daudzgadīgi augi" at bounding box center [738, 236] width 562 height 15
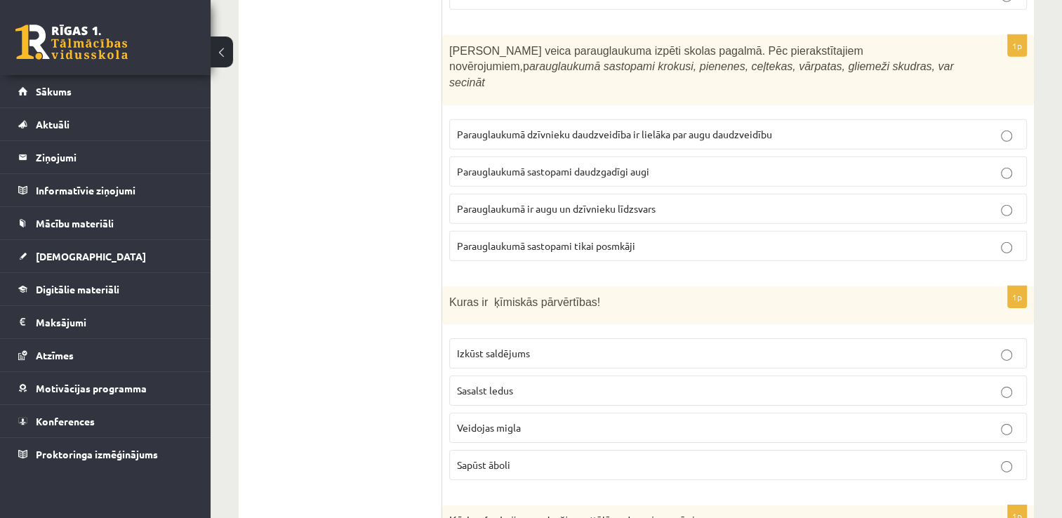
scroll to position [4491, 0]
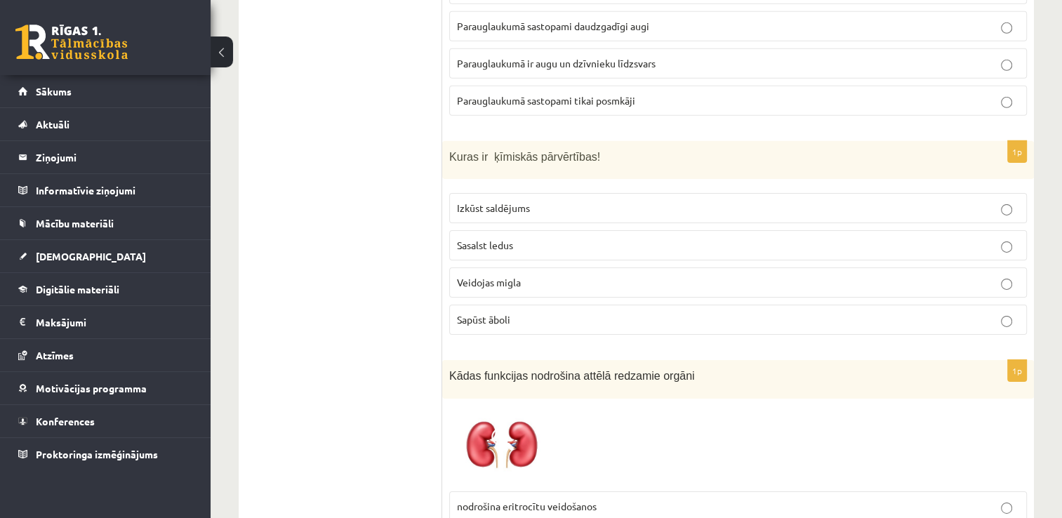
click at [553, 312] on p "Sapūst āboli" at bounding box center [738, 319] width 562 height 15
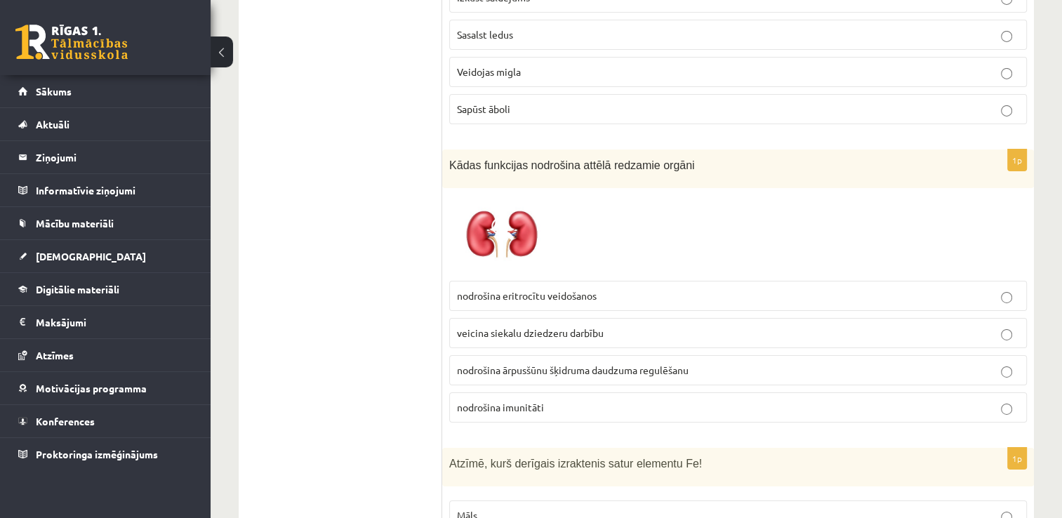
scroll to position [4772, 0]
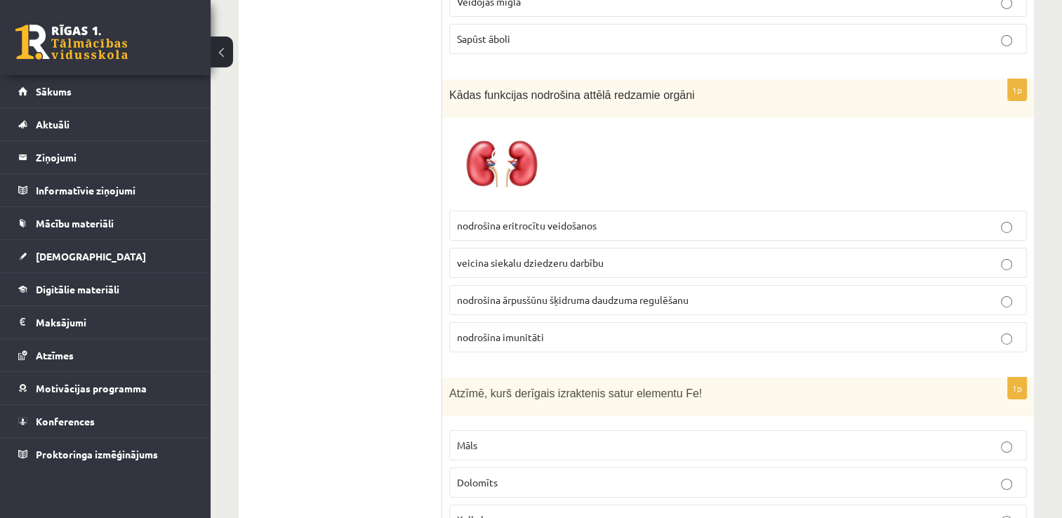
click at [545, 293] on span "nodrošina ārpusšūnu šķidruma daudzuma regulēšanu" at bounding box center [573, 299] width 232 height 13
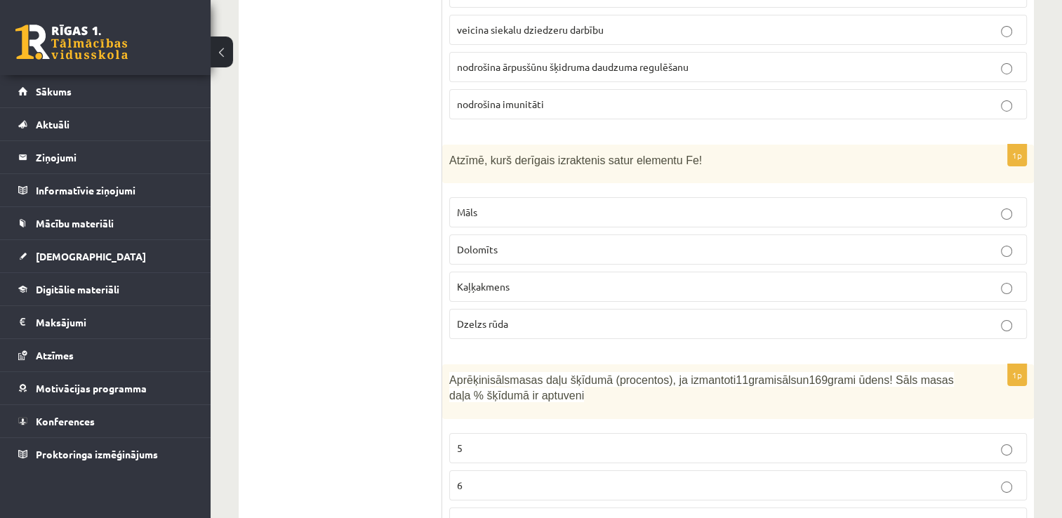
scroll to position [5053, 0]
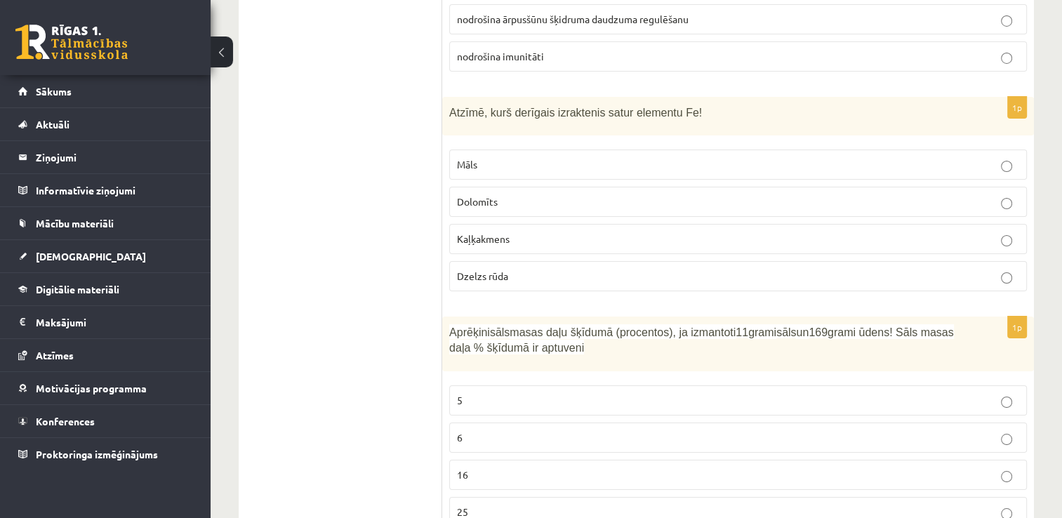
click at [531, 269] on p "Dzelzs rūda" at bounding box center [738, 276] width 562 height 15
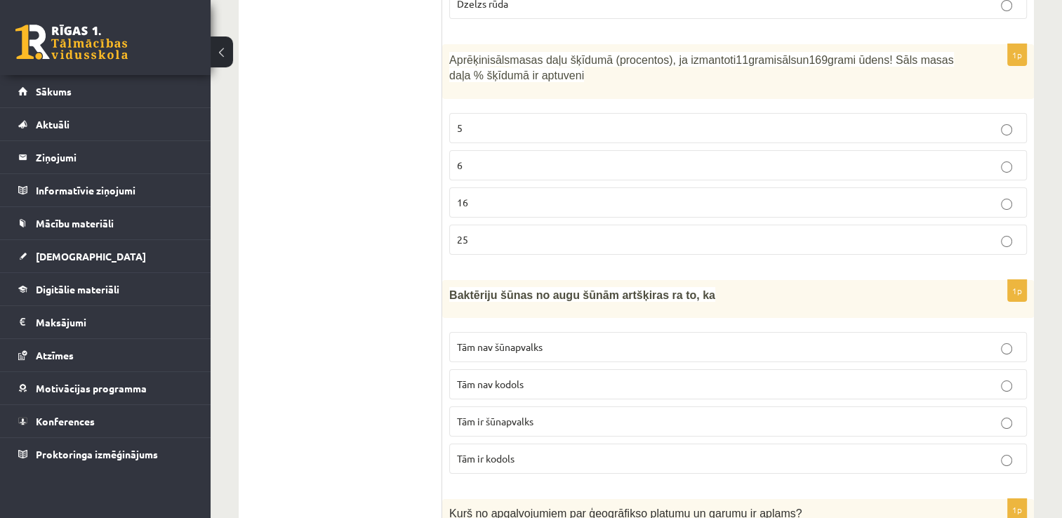
scroll to position [5333, 0]
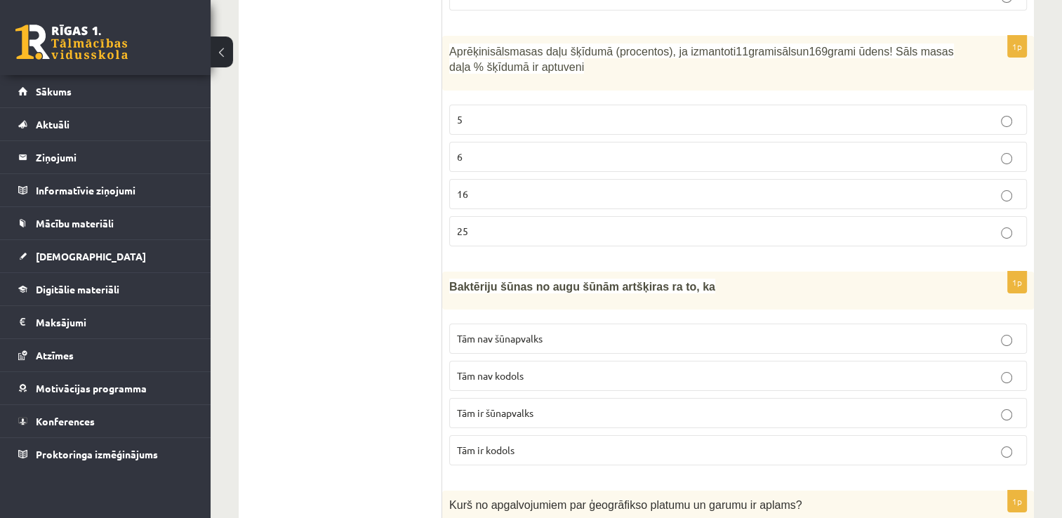
click at [556, 187] on p "16" at bounding box center [738, 194] width 562 height 15
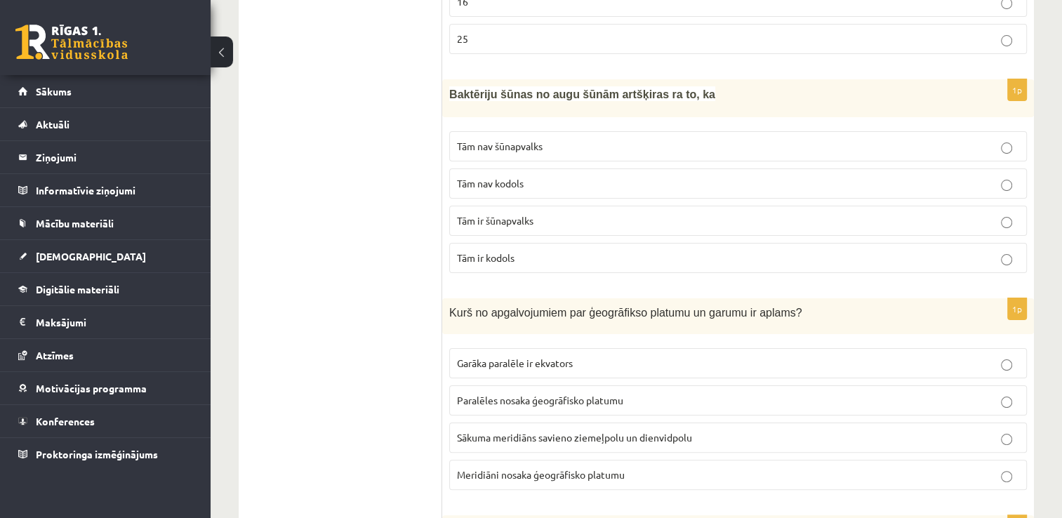
scroll to position [5544, 0]
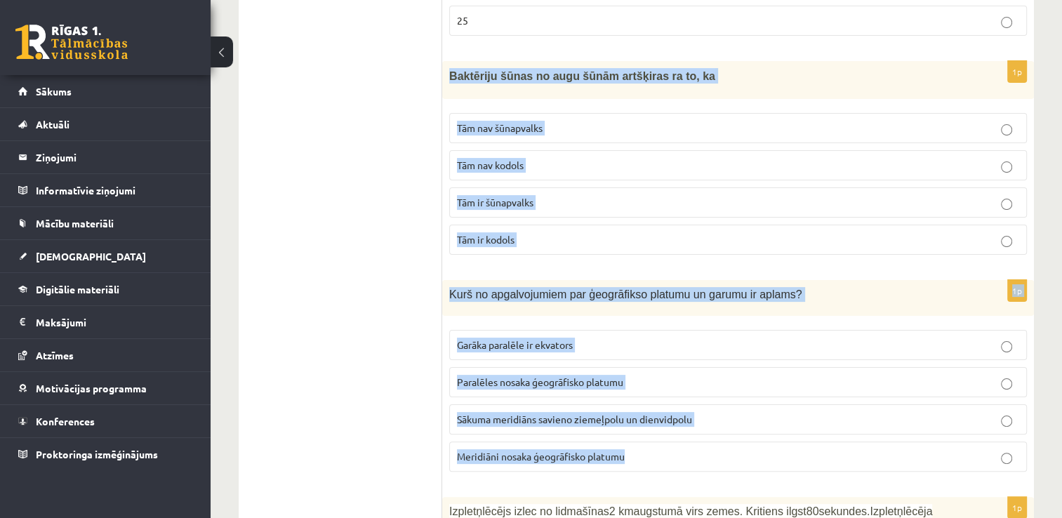
drag, startPoint x: 448, startPoint y: 27, endPoint x: 647, endPoint y: 399, distance: 421.3
copy form "Baktēriju šūnas no augu šūnām artšķiras ra to, ka Tām nav šūnapvalks Tām nav ko…"
drag, startPoint x: 263, startPoint y: 180, endPoint x: 258, endPoint y: 171, distance: 10.1
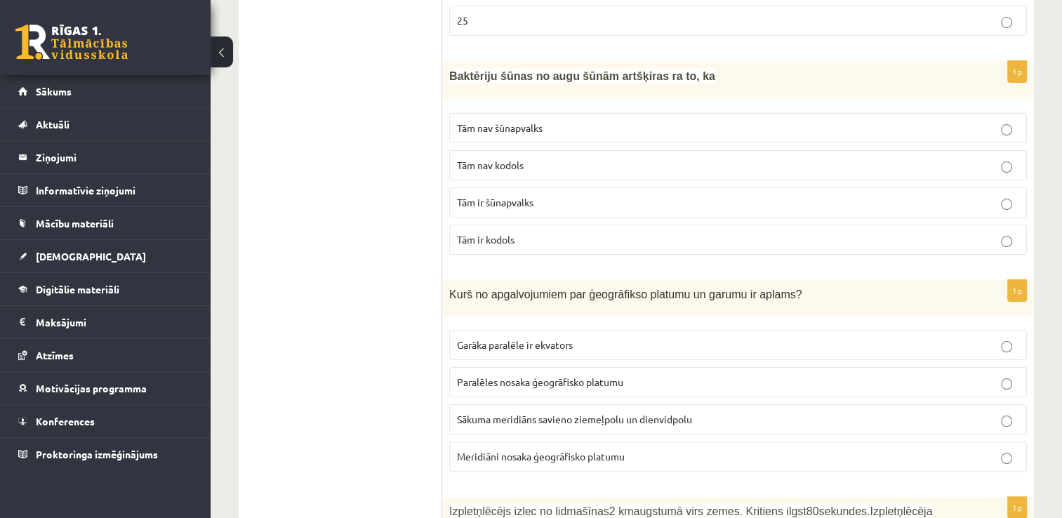
click at [530, 158] on p "Tām nav kodols" at bounding box center [738, 165] width 562 height 15
click at [567, 413] on span "Sākuma meridiāns savieno ziemeļpolu un dienvidpolu" at bounding box center [574, 419] width 235 height 13
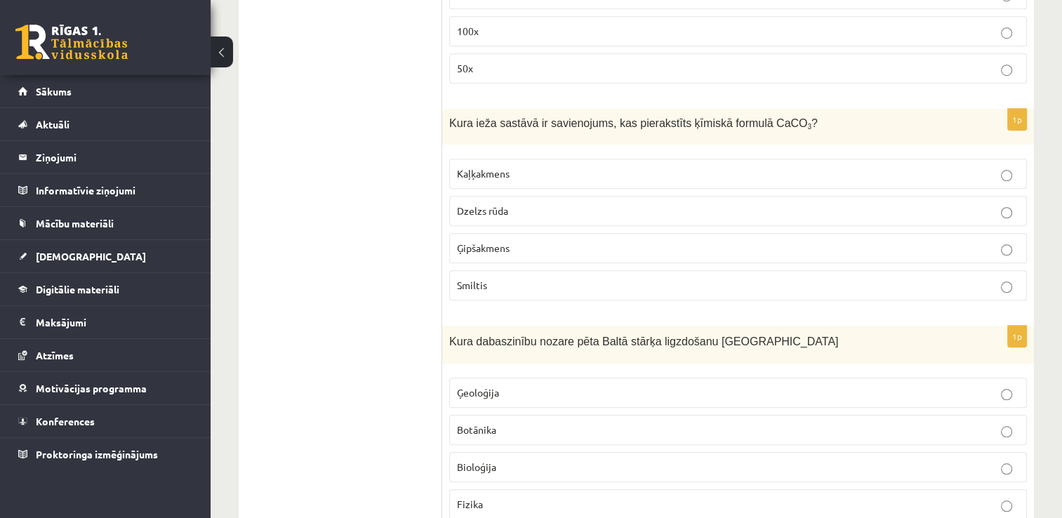
scroll to position [6386, 0]
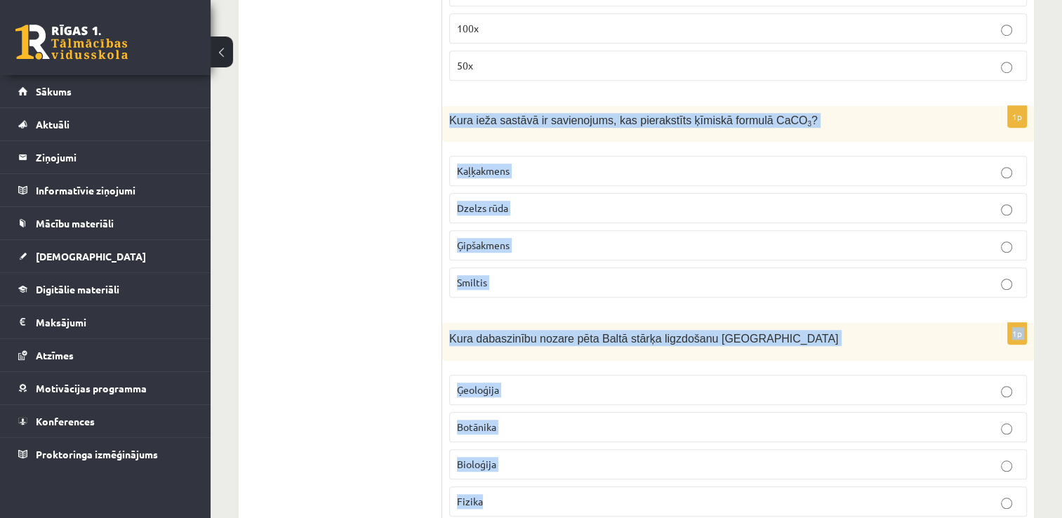
drag, startPoint x: 449, startPoint y: 66, endPoint x: 507, endPoint y: 442, distance: 380.6
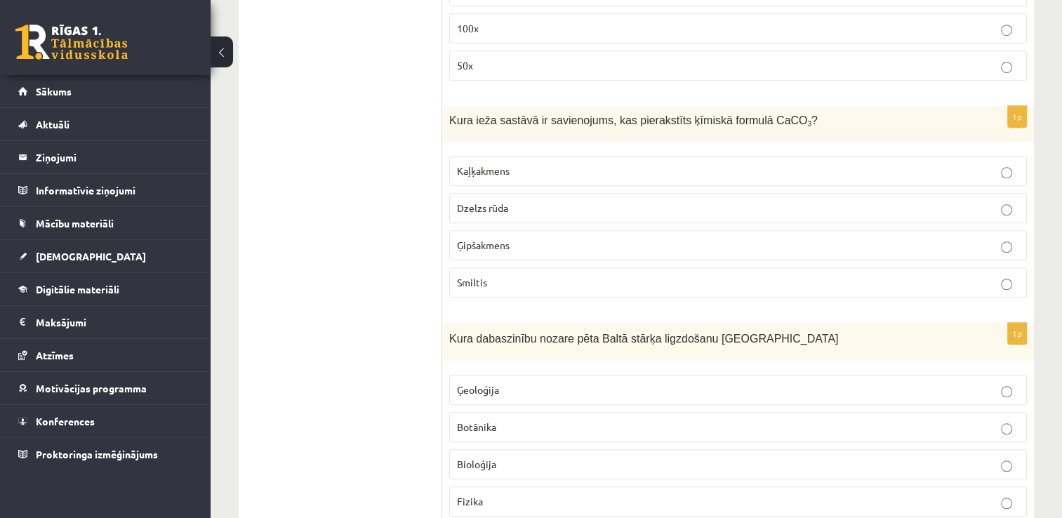
drag, startPoint x: 356, startPoint y: 347, endPoint x: 359, endPoint y: 272, distance: 75.1
click at [479, 164] on span "Kaļķakmens" at bounding box center [483, 170] width 53 height 13
click at [503, 457] on p "Bioloģija" at bounding box center [738, 464] width 562 height 15
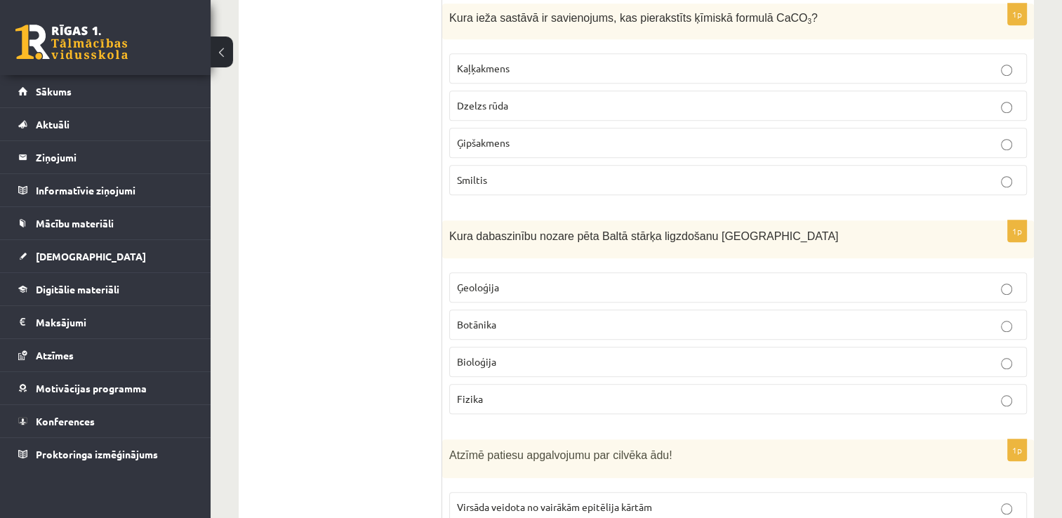
scroll to position [6604, 0]
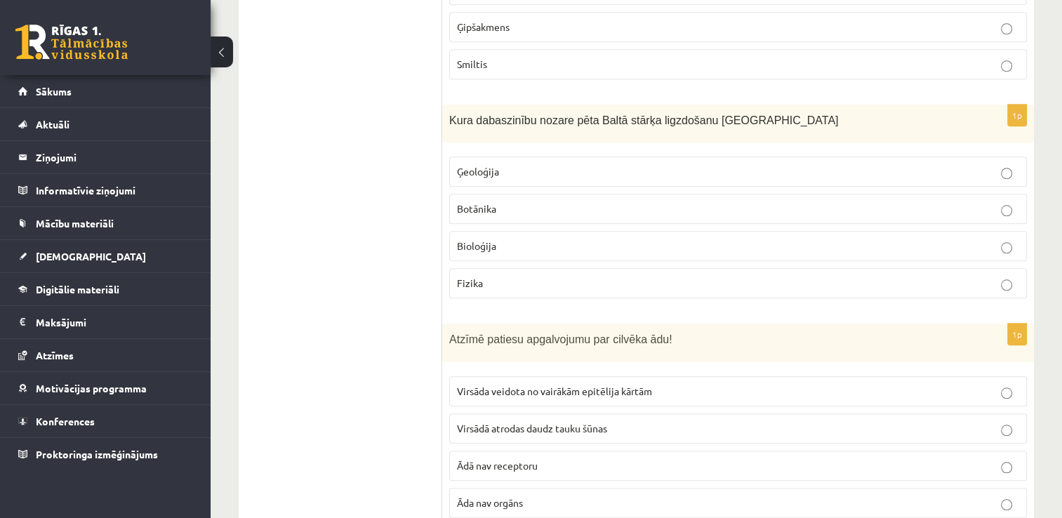
drag, startPoint x: 500, startPoint y: 376, endPoint x: 500, endPoint y: 361, distance: 15.5
click at [500, 422] on span "Virsādā atrodas daudz tauku šūnas" at bounding box center [532, 428] width 150 height 13
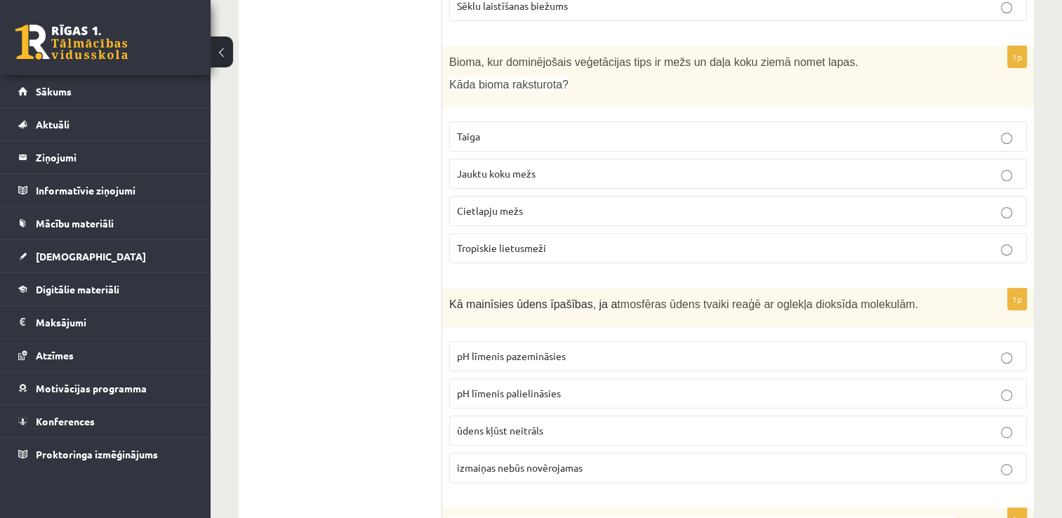
scroll to position [561, 0]
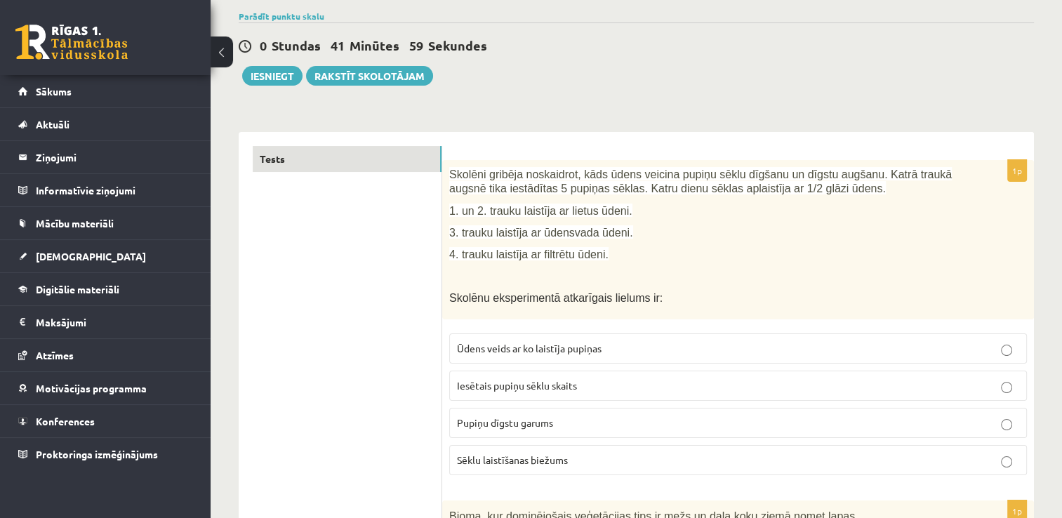
scroll to position [0, 0]
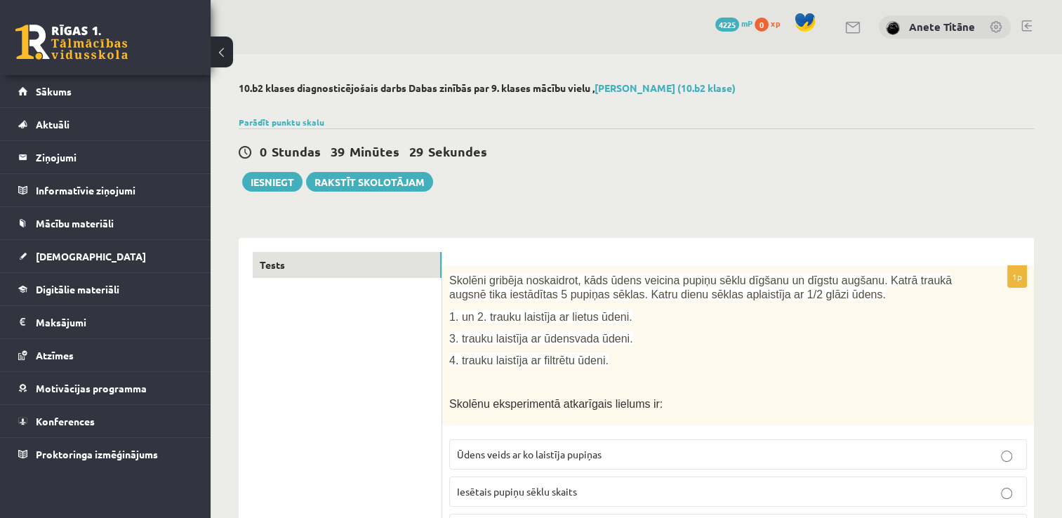
drag, startPoint x: 561, startPoint y: 133, endPoint x: 573, endPoint y: 156, distance: 25.1
click at [564, 140] on div "0 Stundas 39 Minūtes 29 Sekundes Ieskaite saglabāta! Iesniegt Rakstīt skolotājam" at bounding box center [636, 159] width 795 height 63
click at [264, 180] on button "Iesniegt" at bounding box center [272, 182] width 60 height 20
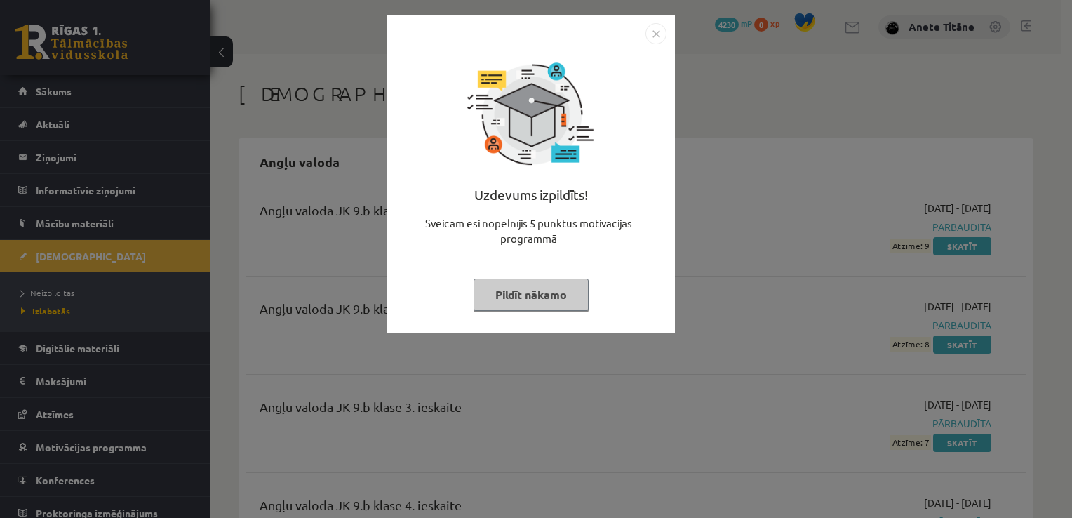
click at [657, 35] on img "Close" at bounding box center [656, 33] width 21 height 21
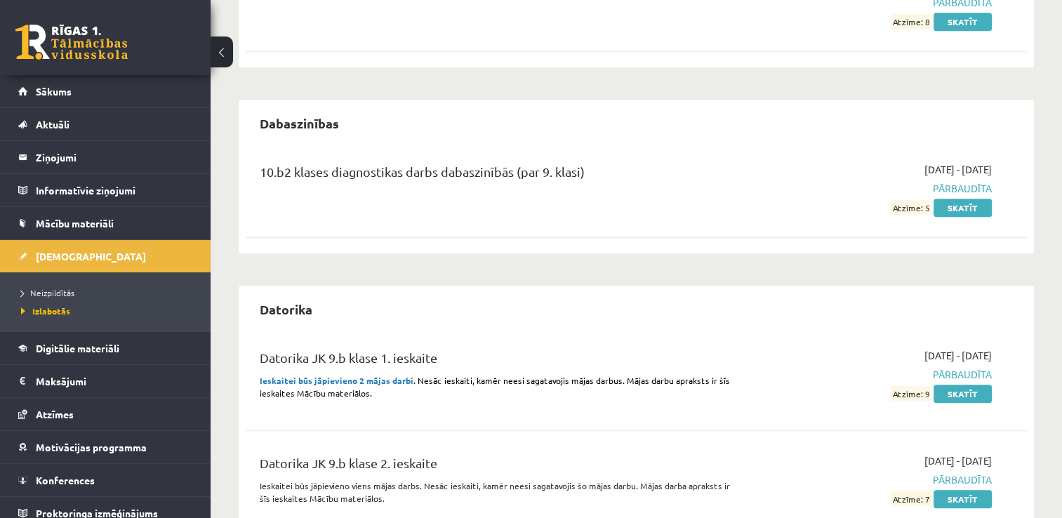
scroll to position [772, 0]
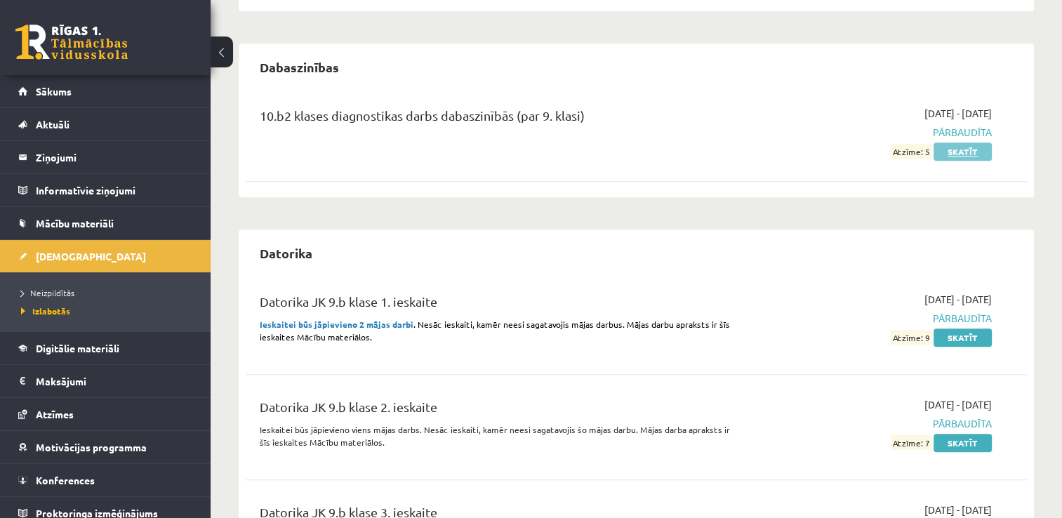
click at [952, 150] on link "Skatīt" at bounding box center [962, 151] width 58 height 18
